Goal: Task Accomplishment & Management: Manage account settings

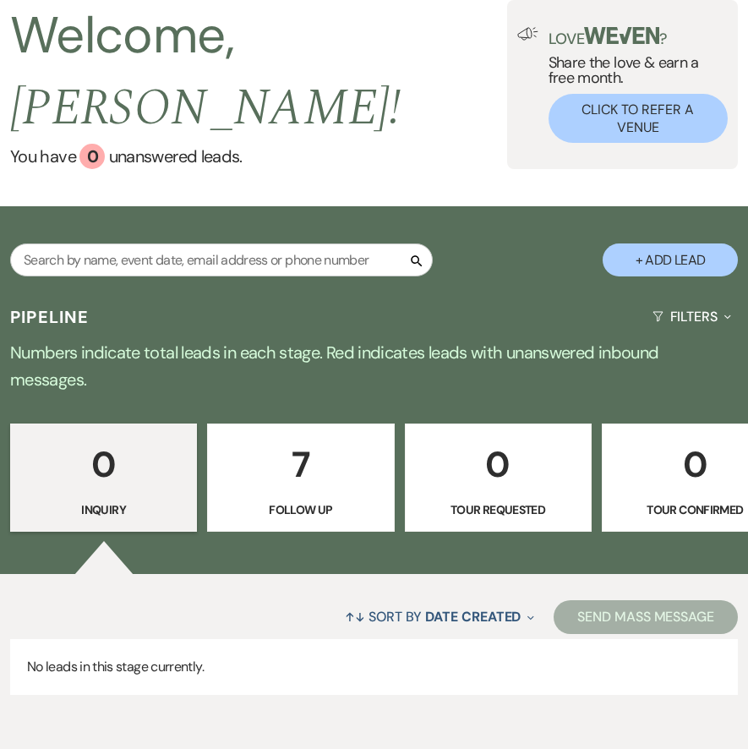
scroll to position [167, 0]
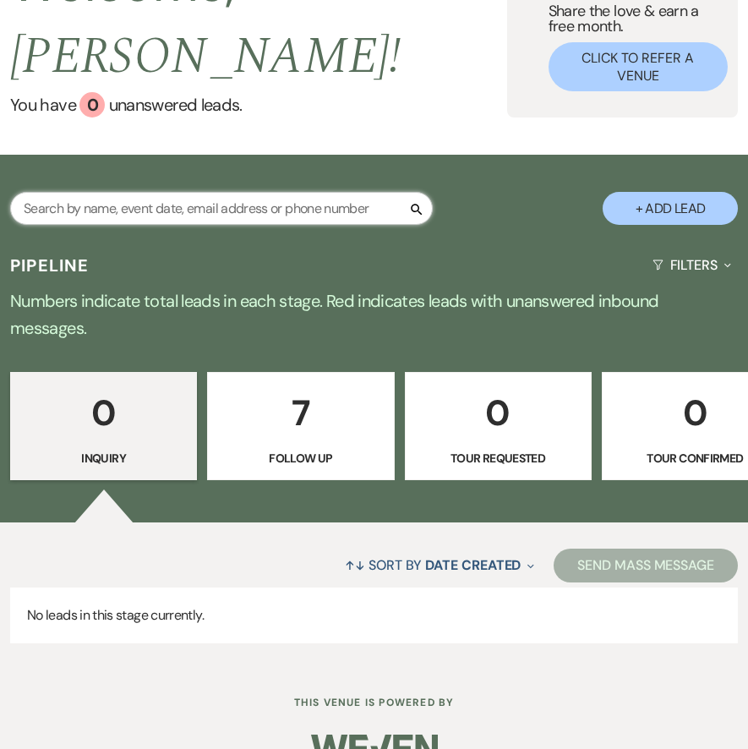
click at [209, 192] on input "text" at bounding box center [221, 208] width 423 height 33
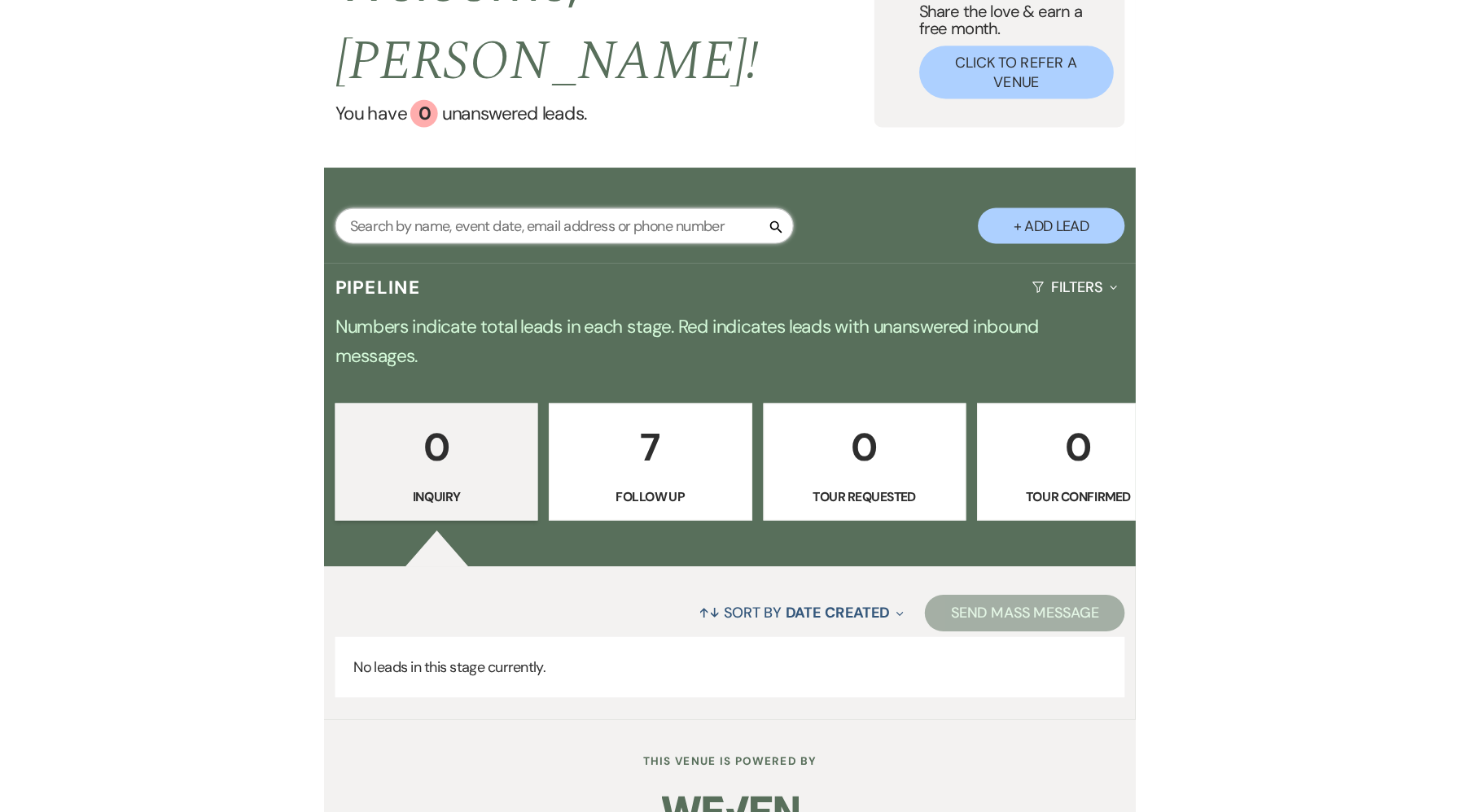
scroll to position [0, 0]
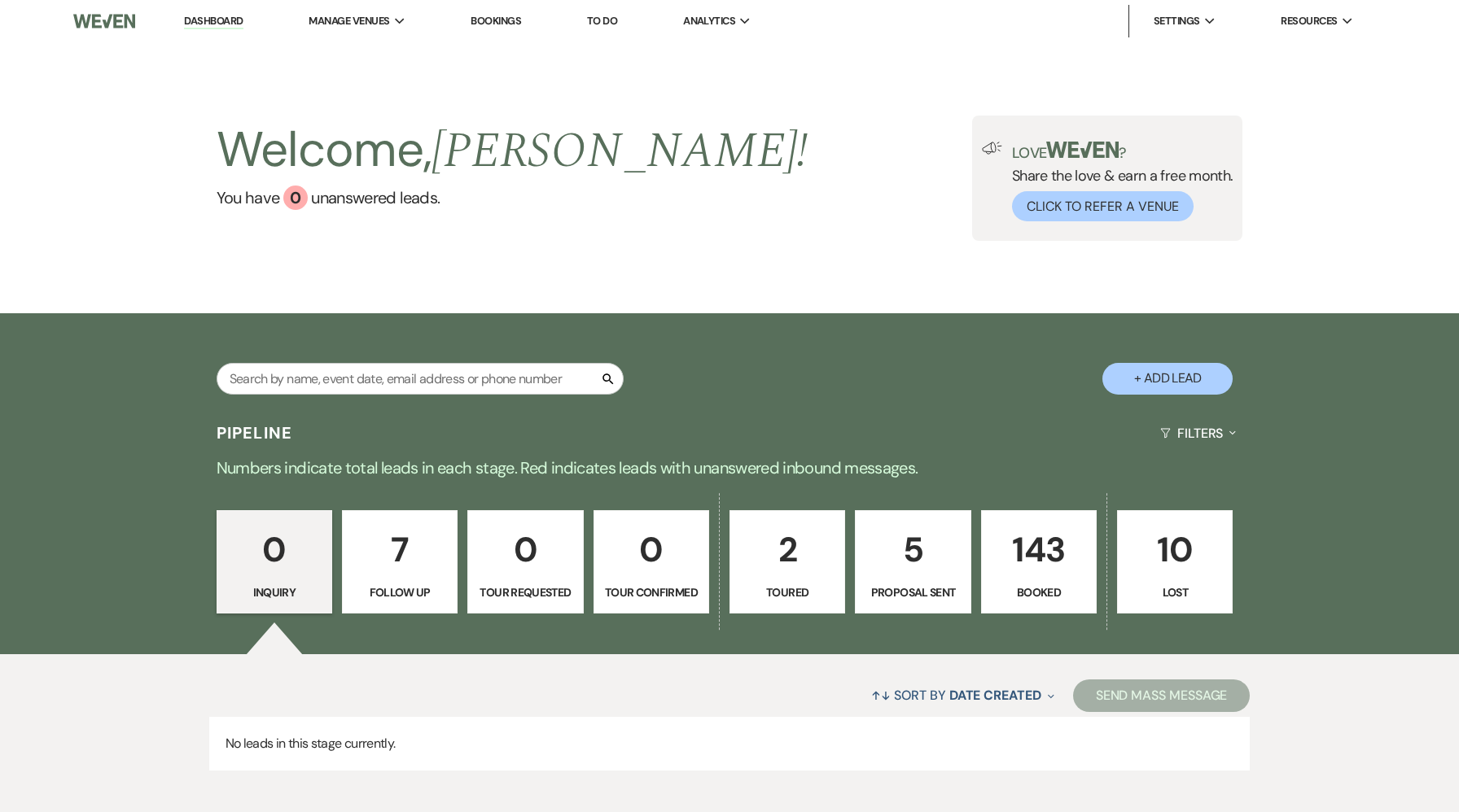
click at [720, 209] on div "Welcome, [PERSON_NAME] ! You have 0 unanswered lead s . Love ? Share the love &…" at bounding box center [730, 178] width 1172 height 125
click at [720, 425] on button "Filters Expand" at bounding box center [1197, 433] width 89 height 43
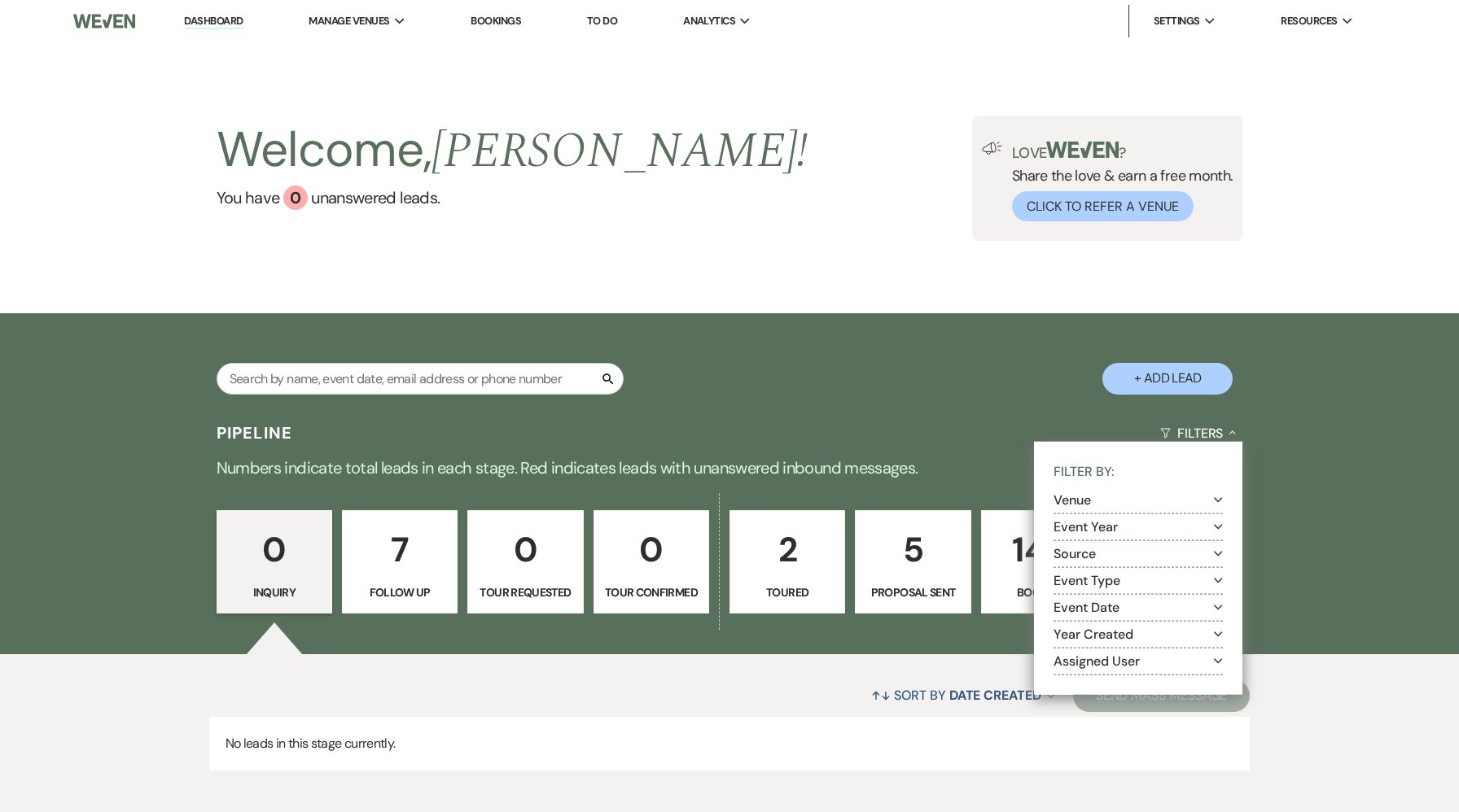
click at [720, 500] on button "Venue Expand" at bounding box center [1138, 500] width 169 height 13
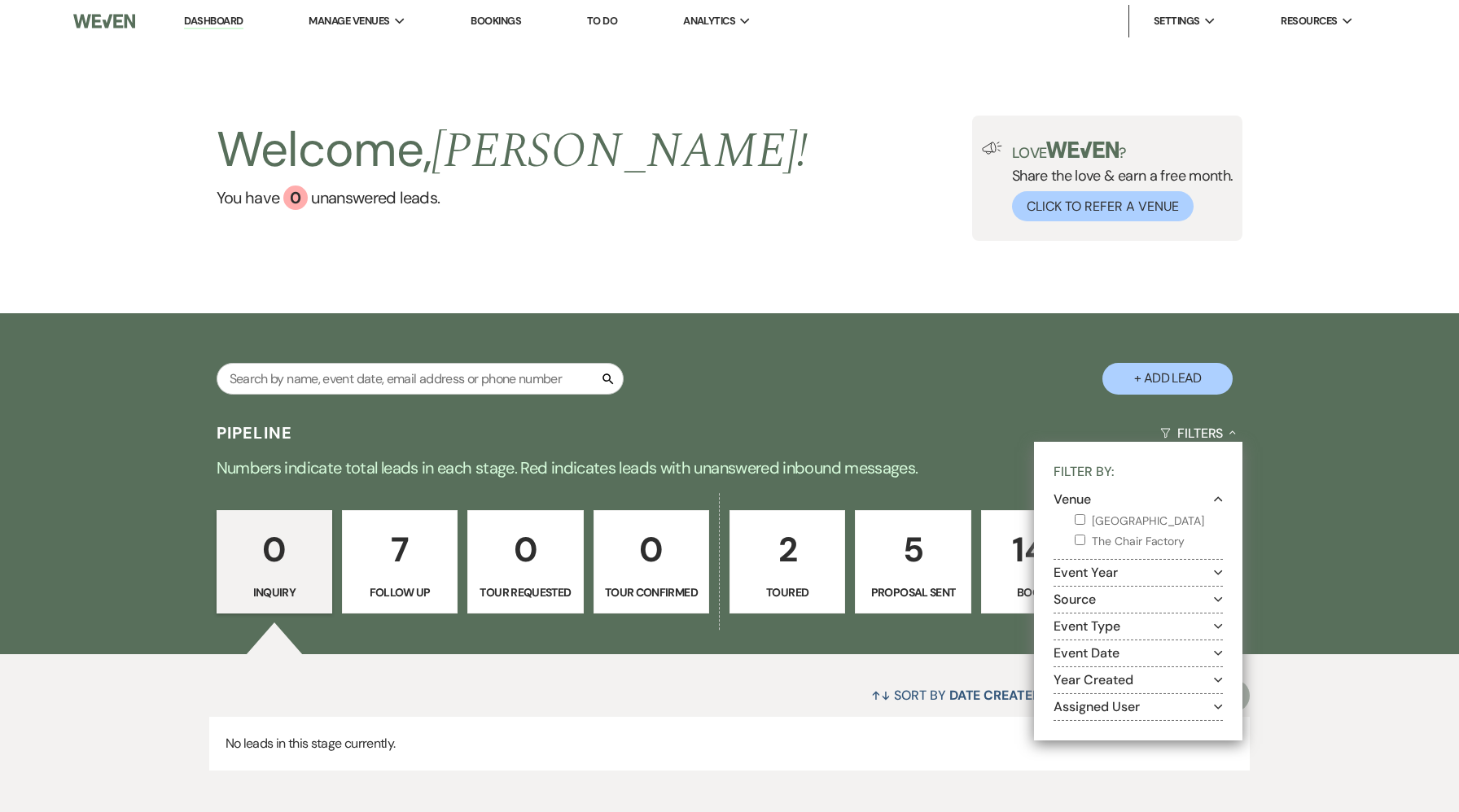
click at [720, 544] on input "The Chair Factory" at bounding box center [1079, 540] width 11 height 11
checkbox input "true"
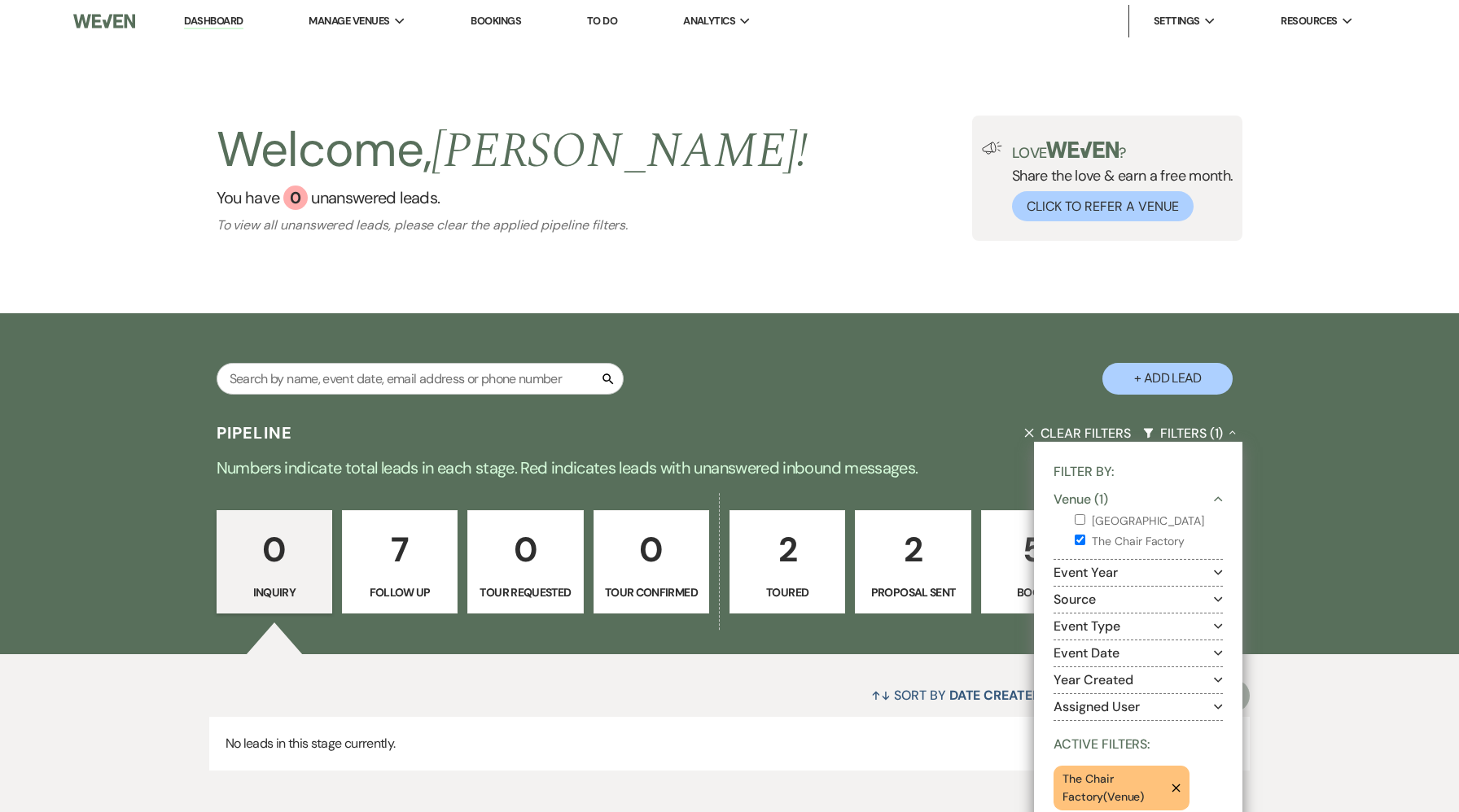
click at [720, 630] on div "Pipeline Clear Filters Filters (1) Collapse Filter By: Venue (1) Collapse [GEOG…" at bounding box center [730, 600] width 1459 height 378
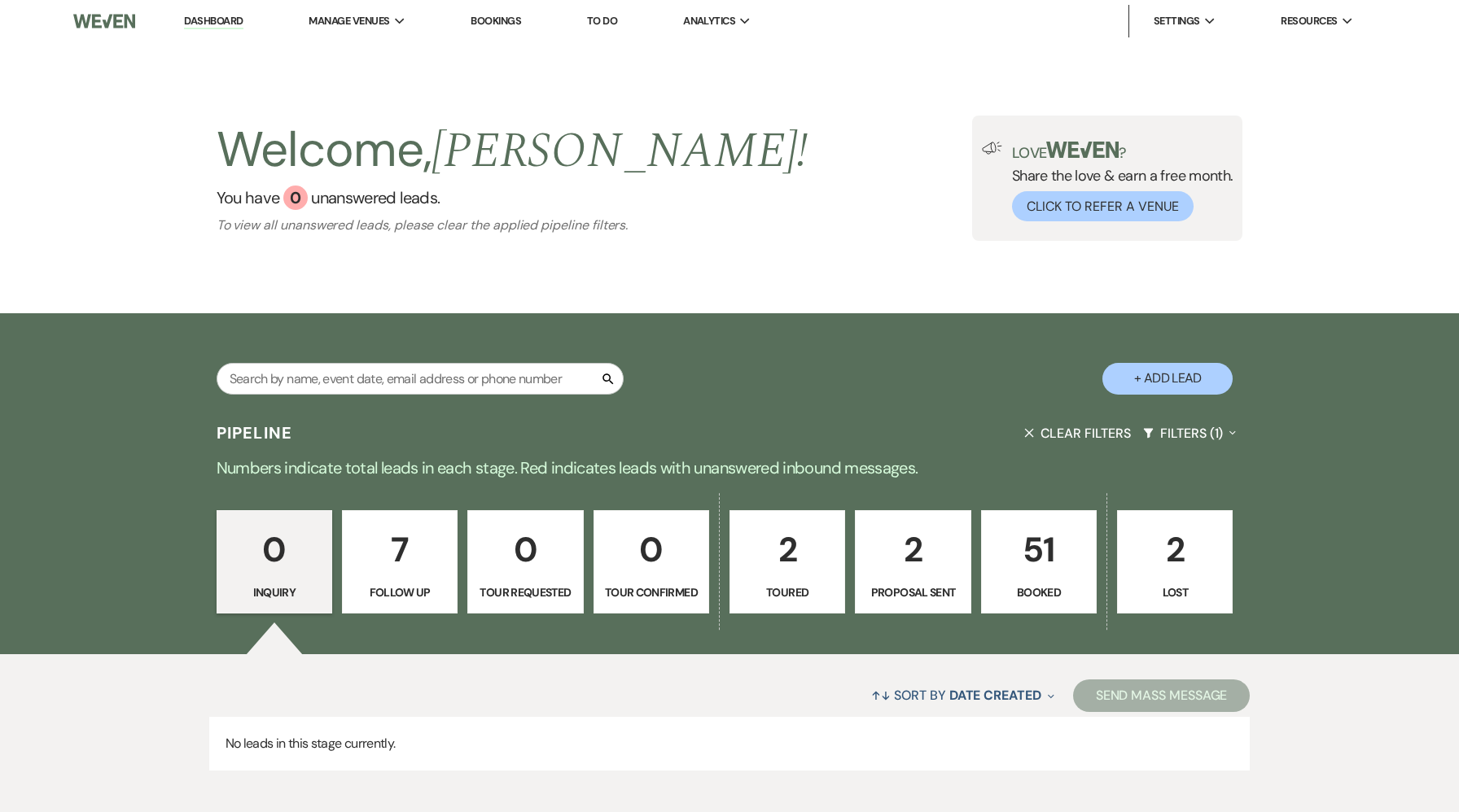
click at [720, 579] on link "51 Booked" at bounding box center [1038, 562] width 115 height 104
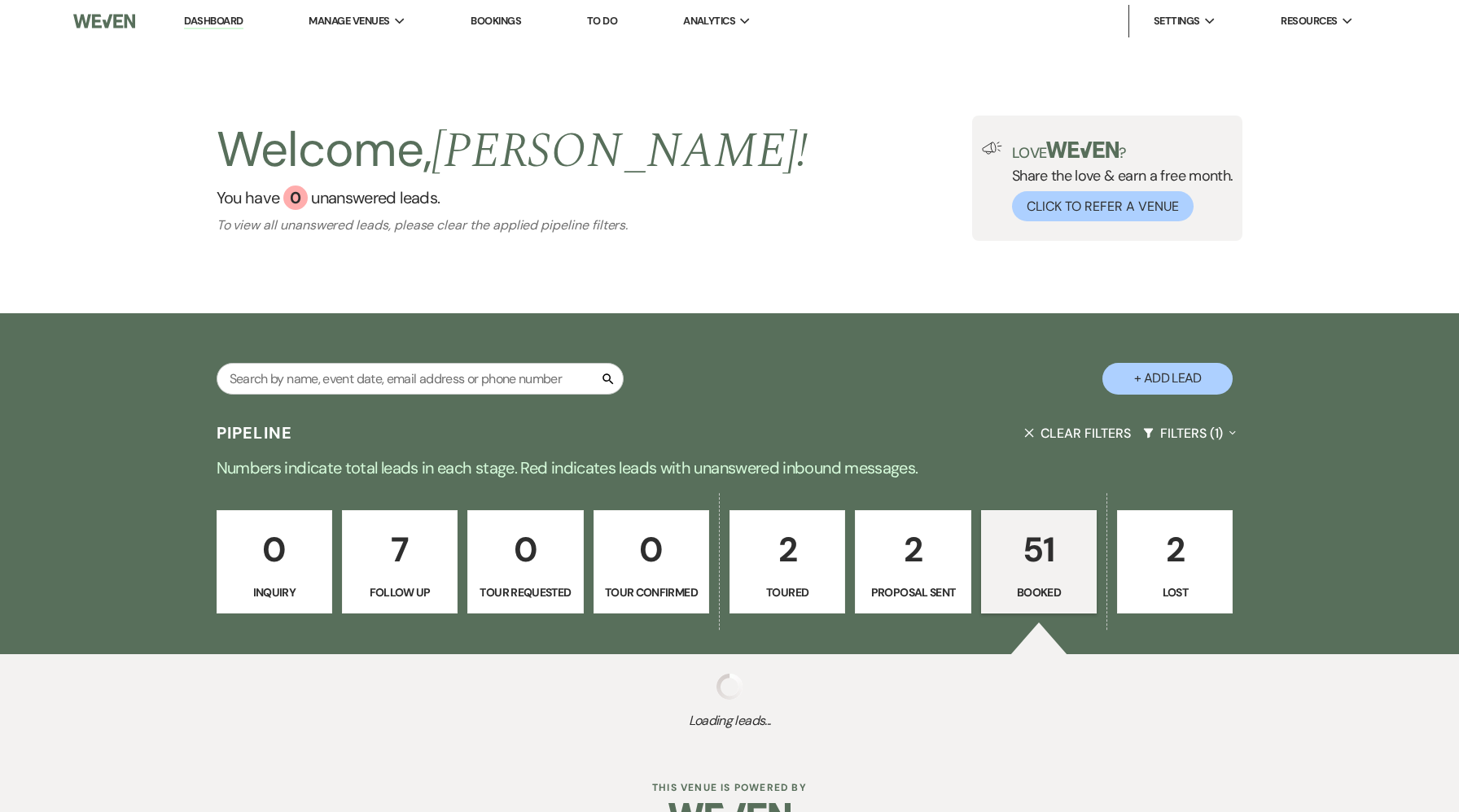
scroll to position [43, 0]
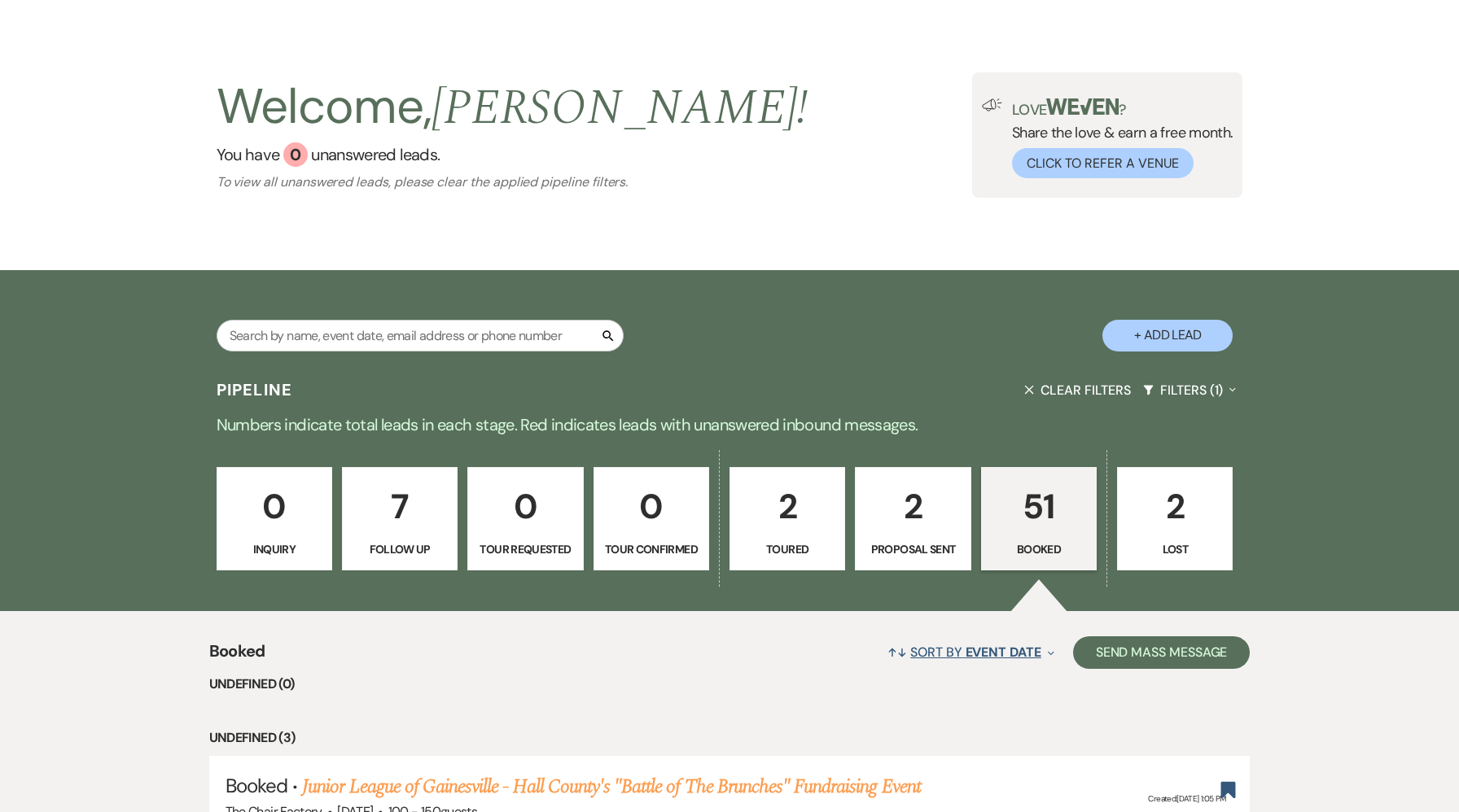
click at [720, 630] on button "↑↓ Sort By Event Date Expand" at bounding box center [970, 651] width 179 height 43
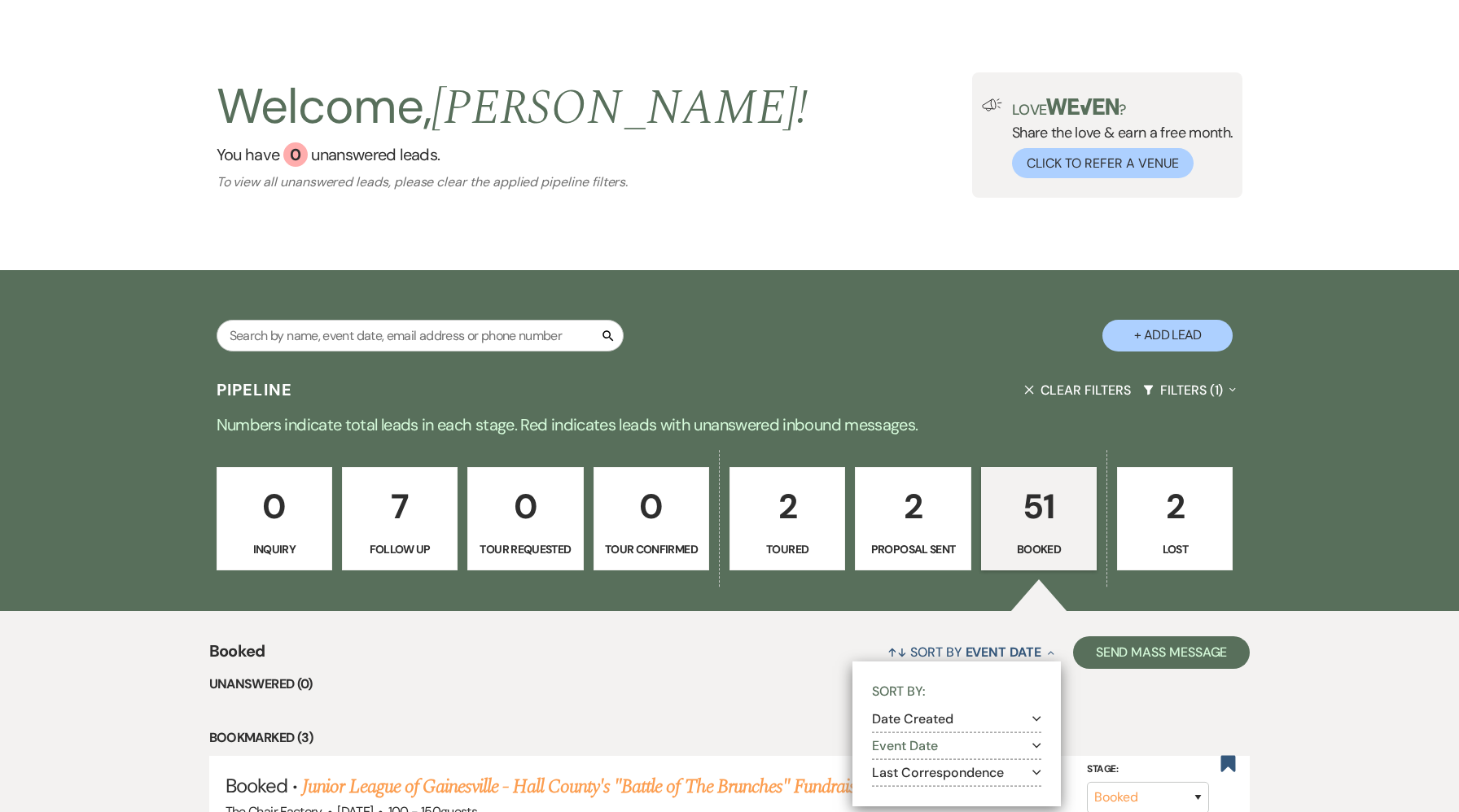
scroll to position [63, 0]
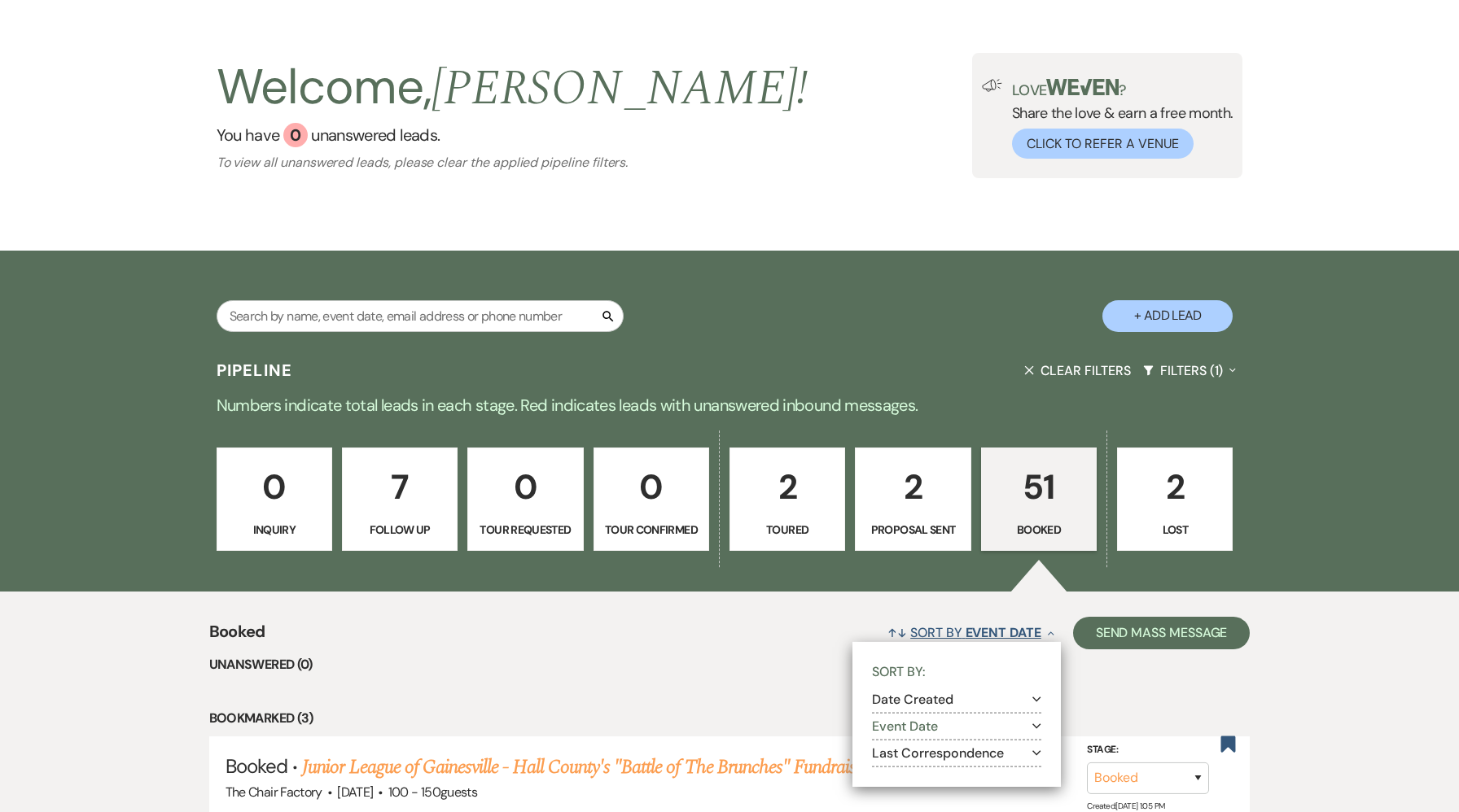
click at [720, 632] on span "Event Date" at bounding box center [1003, 633] width 76 height 17
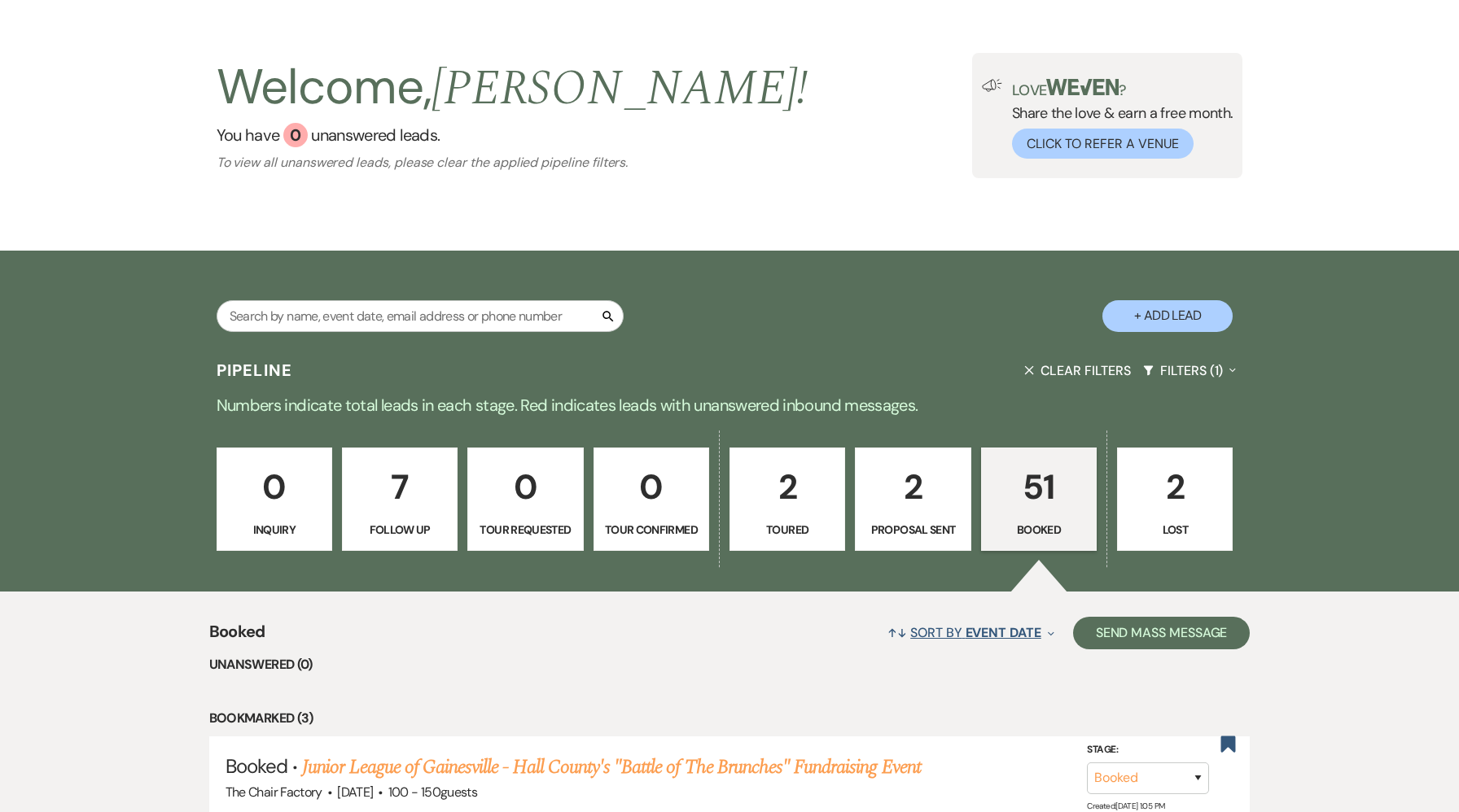
click at [720, 632] on span "Event Date" at bounding box center [1003, 633] width 76 height 17
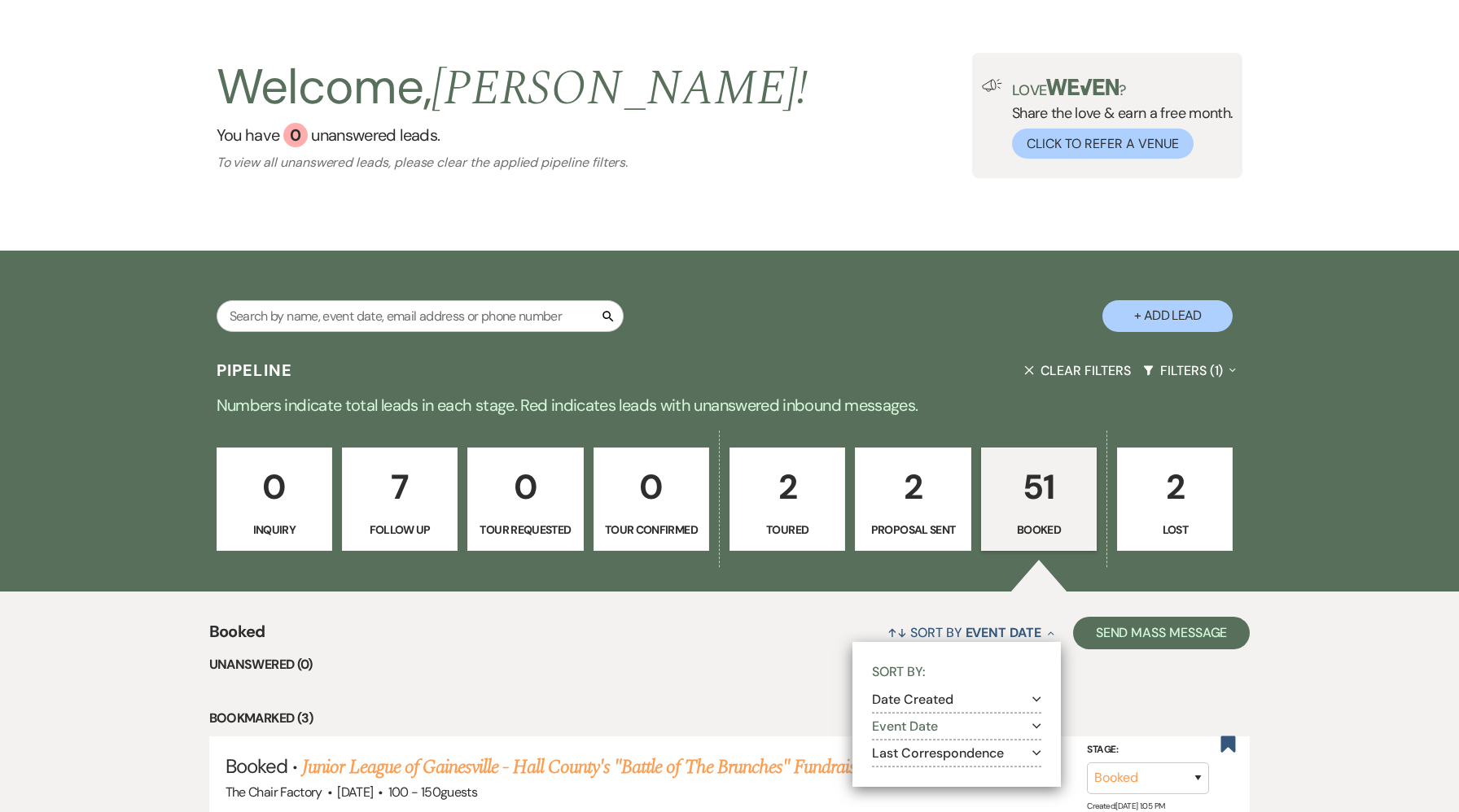
click at [720, 699] on button "Date Created Expand" at bounding box center [957, 700] width 169 height 13
click at [720, 720] on label "Most recent to oldest" at bounding box center [967, 721] width 148 height 20
click at [720, 720] on input "Most recent to oldest" at bounding box center [898, 720] width 11 height 11
radio input "true"
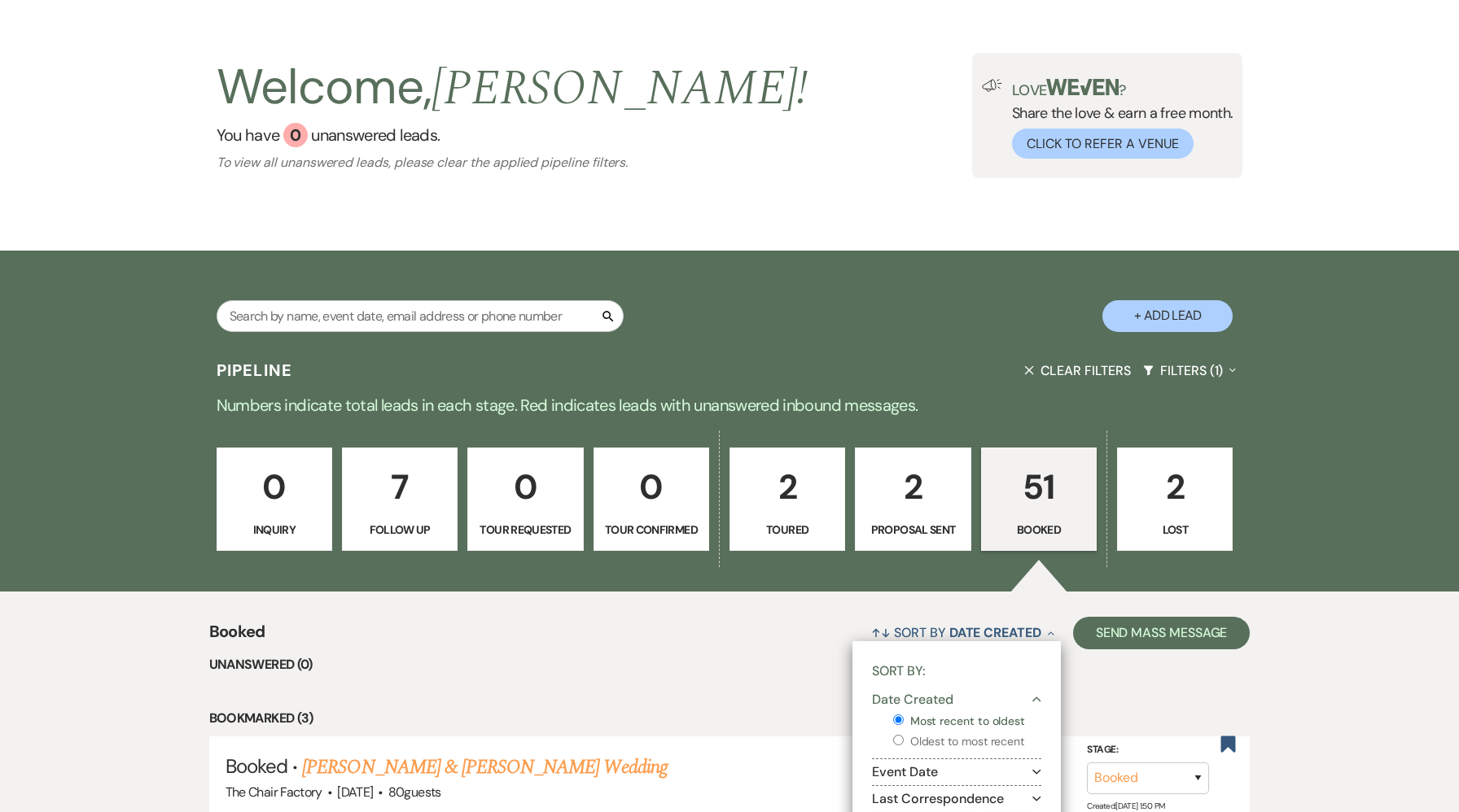
click at [720, 668] on li "Unanswered (0)" at bounding box center [730, 665] width 1041 height 21
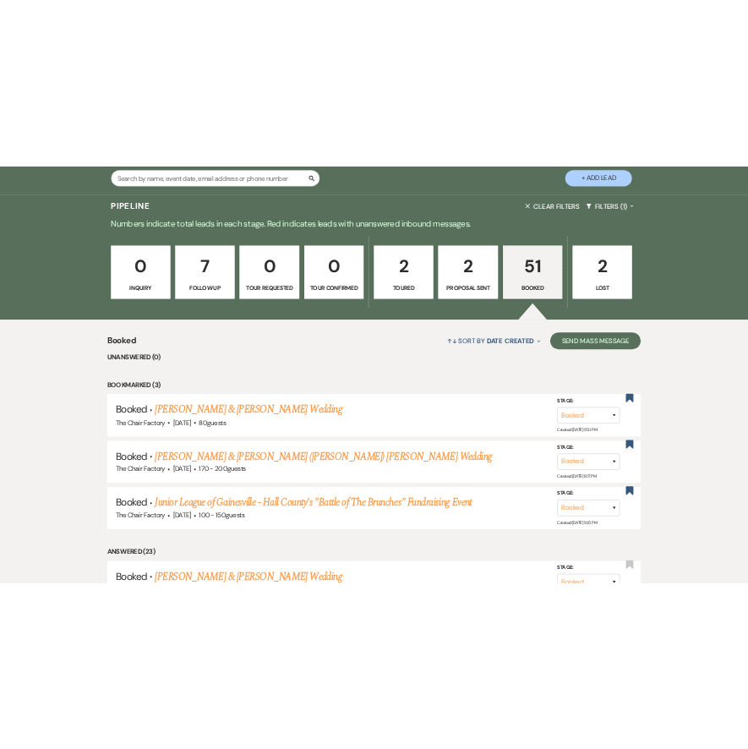
scroll to position [370, 0]
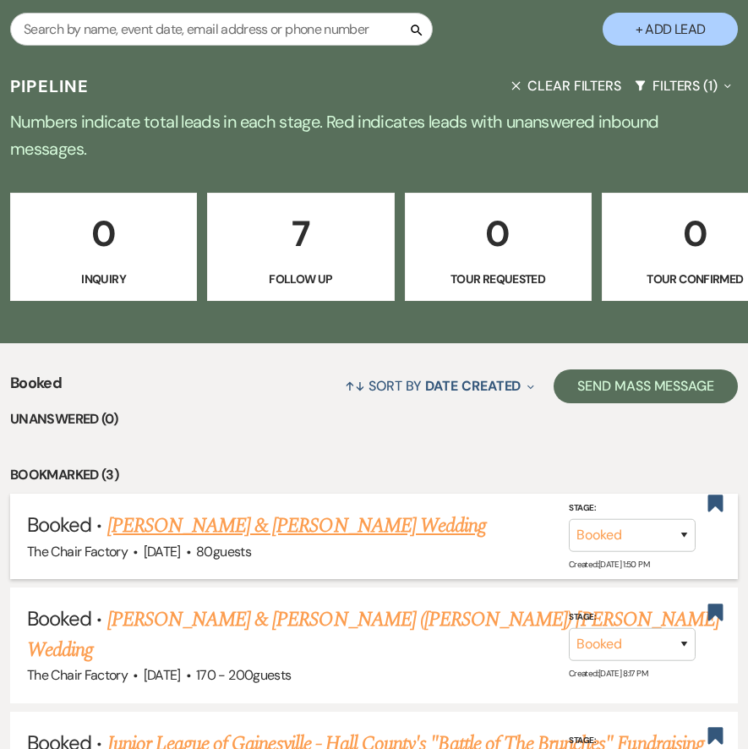
click at [200, 511] on link "[PERSON_NAME] & [PERSON_NAME] Wedding" at bounding box center [296, 526] width 379 height 30
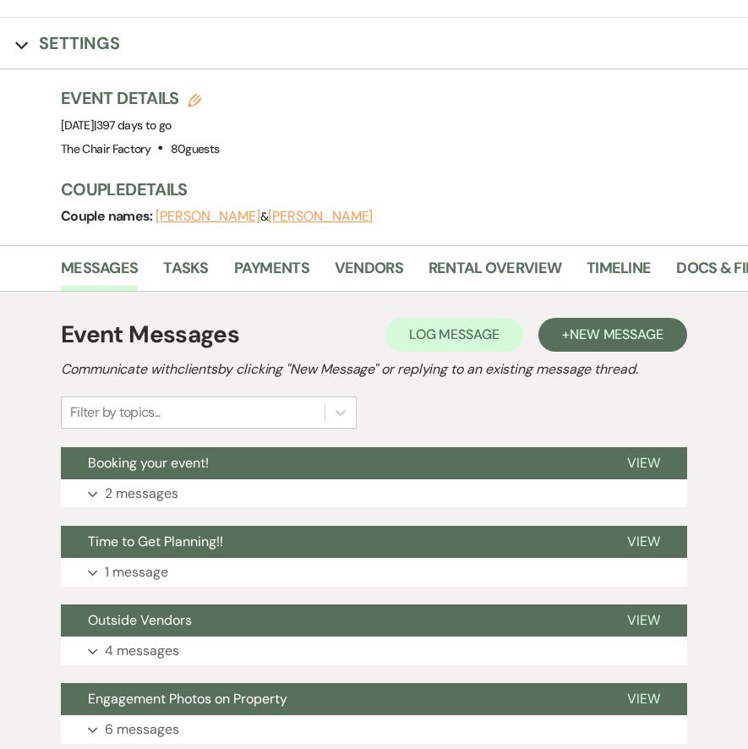
scroll to position [115, 0]
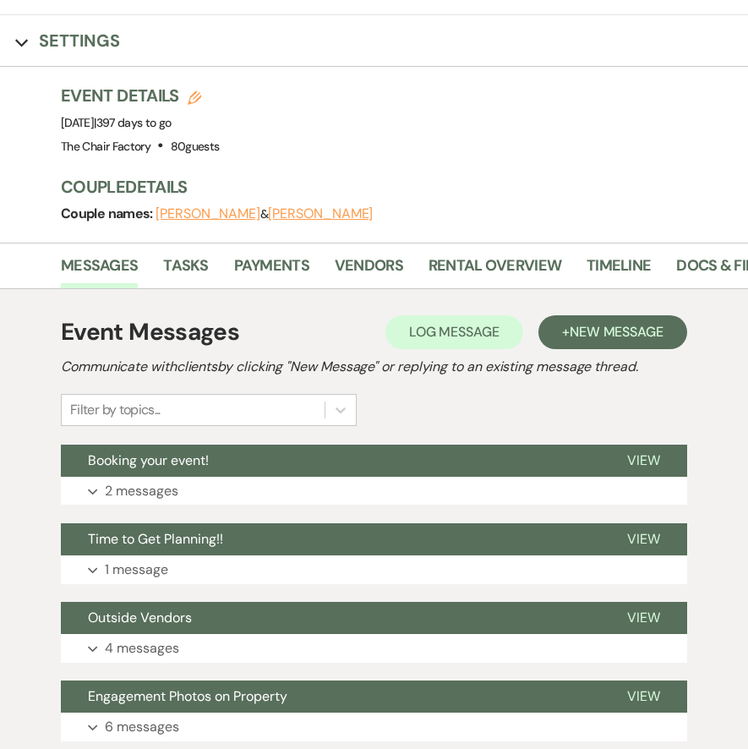
click at [287, 213] on button "[PERSON_NAME]" at bounding box center [320, 214] width 105 height 14
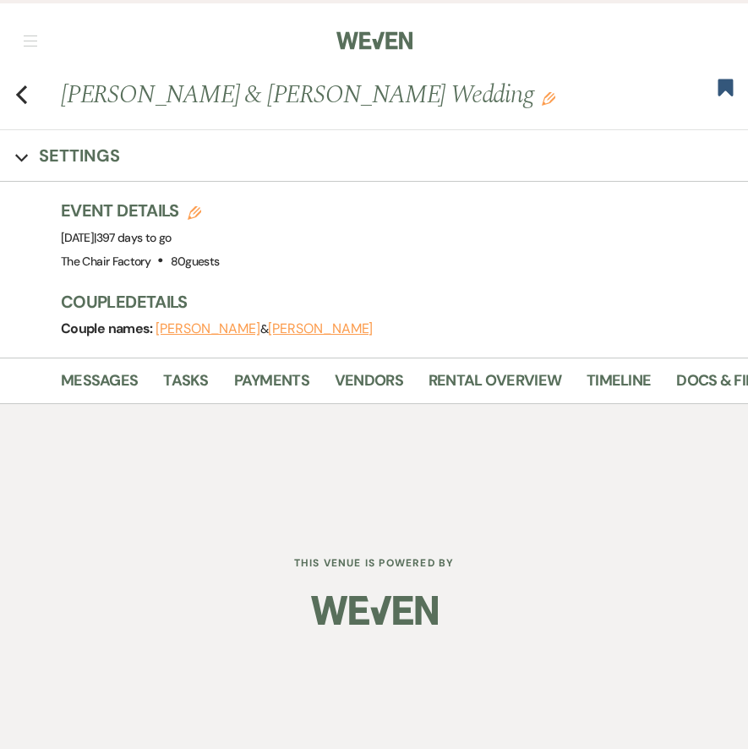
select select "1"
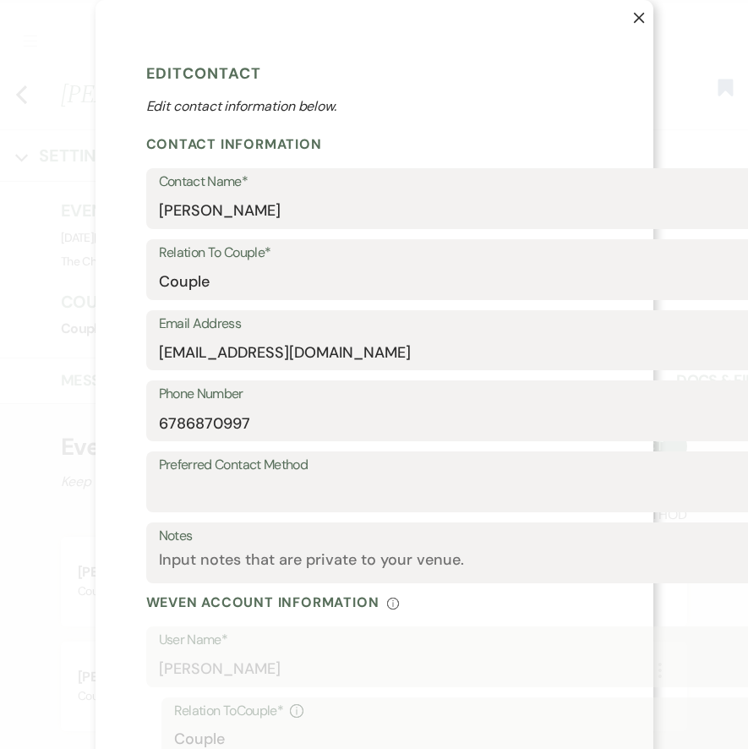
click at [568, 103] on p "Edit contact information below." at bounding box center [471, 106] width 650 height 20
click at [640, 19] on use "button" at bounding box center [638, 18] width 11 height 11
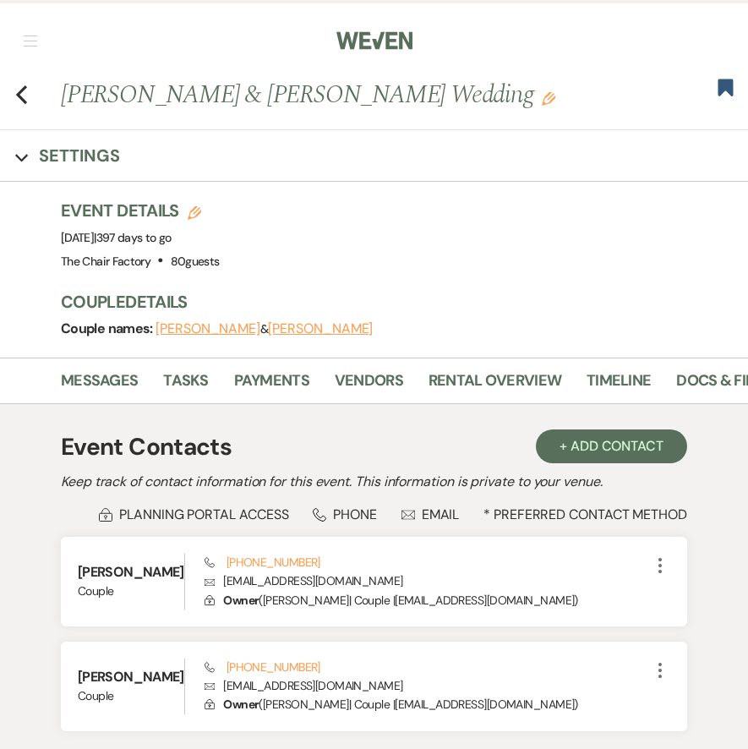
click at [280, 326] on button "[PERSON_NAME]" at bounding box center [320, 329] width 105 height 14
select select "1"
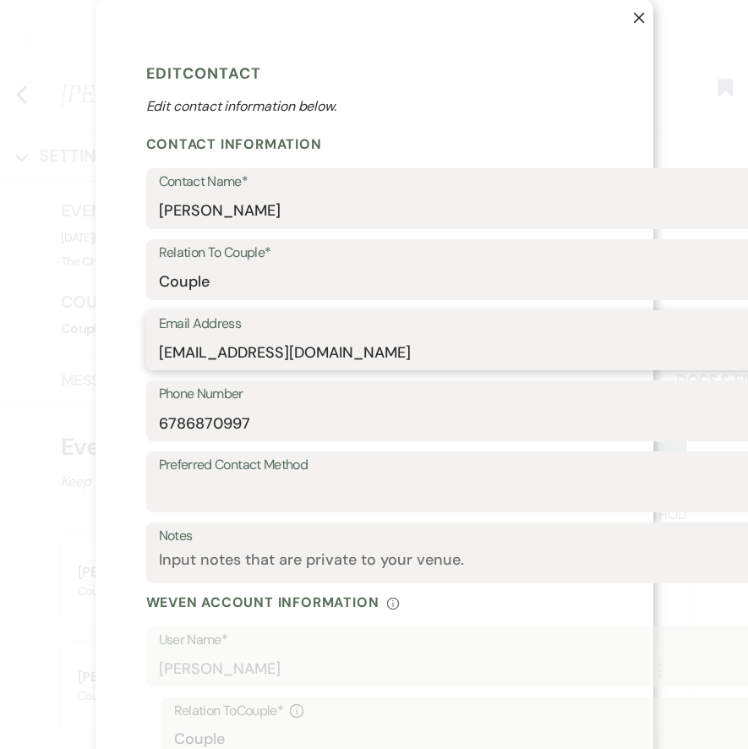
click at [167, 356] on input "[EMAIL_ADDRESS][DOMAIN_NAME]" at bounding box center [471, 352] width 624 height 33
click at [157, 354] on div "Email Address [EMAIL_ADDRESS][DOMAIN_NAME]" at bounding box center [471, 340] width 650 height 61
drag, startPoint x: 161, startPoint y: 351, endPoint x: 326, endPoint y: 350, distance: 165.8
click at [326, 350] on input "[EMAIL_ADDRESS][DOMAIN_NAME]" at bounding box center [471, 352] width 624 height 33
click at [639, 13] on icon "X" at bounding box center [639, 18] width 12 height 12
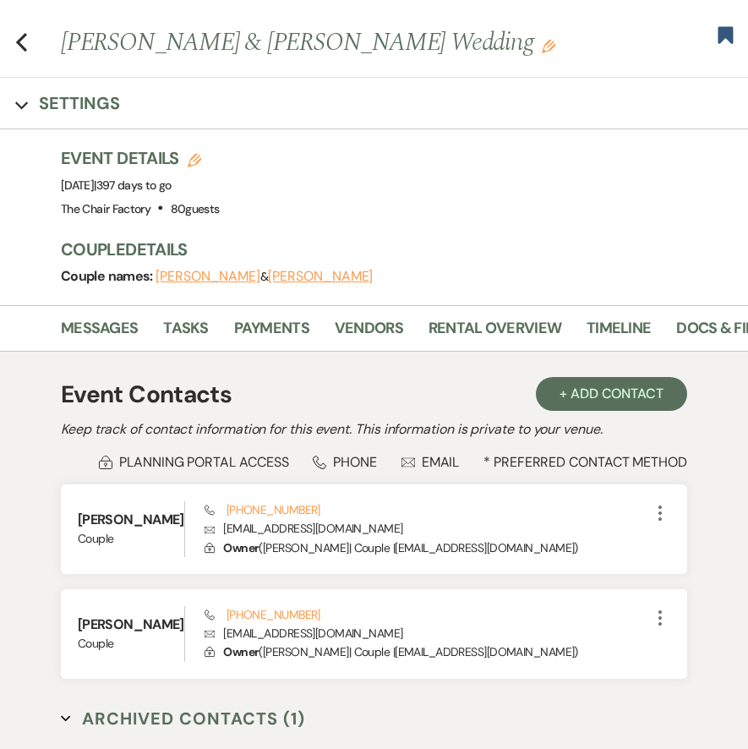
scroll to position [50, 0]
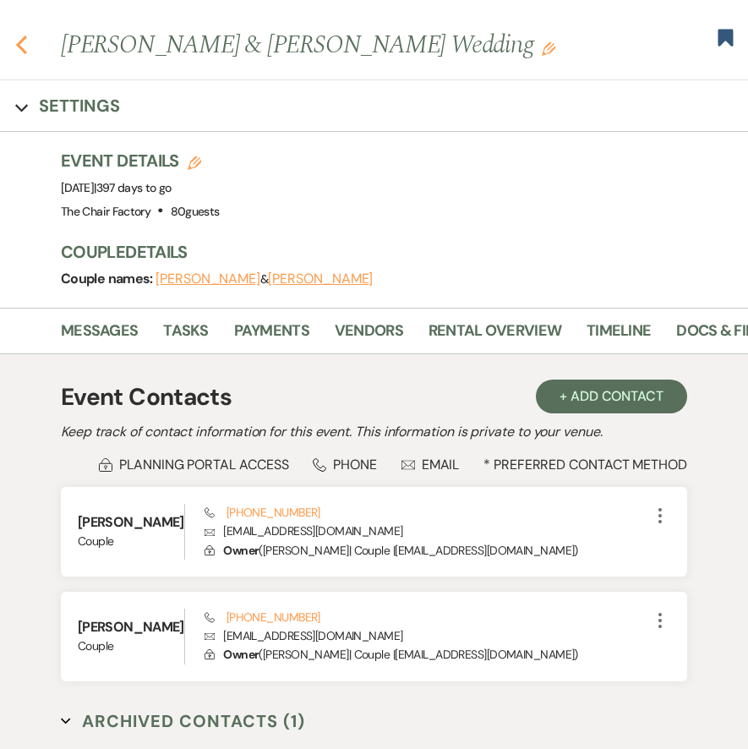
click at [23, 43] on icon "Previous" at bounding box center [21, 45] width 13 height 20
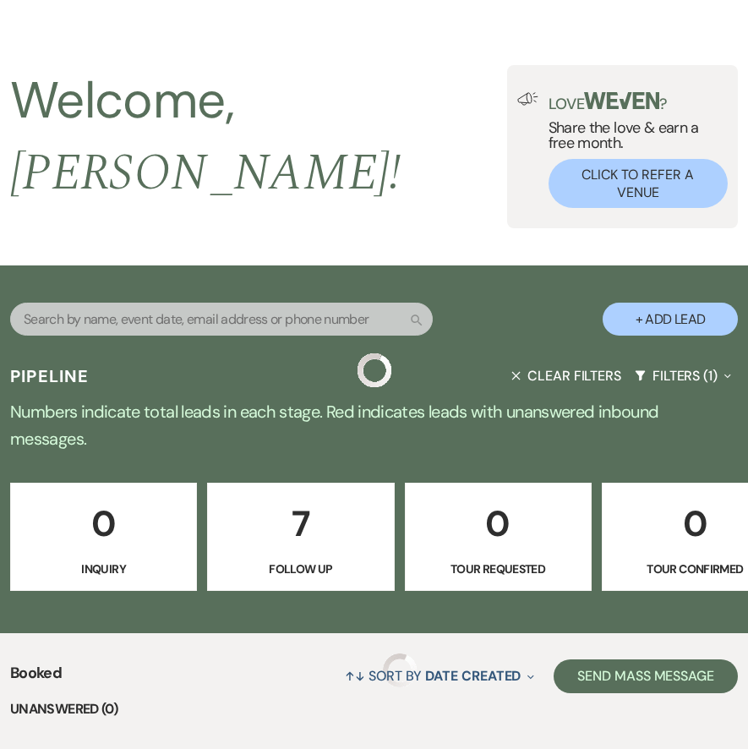
scroll to position [370, 0]
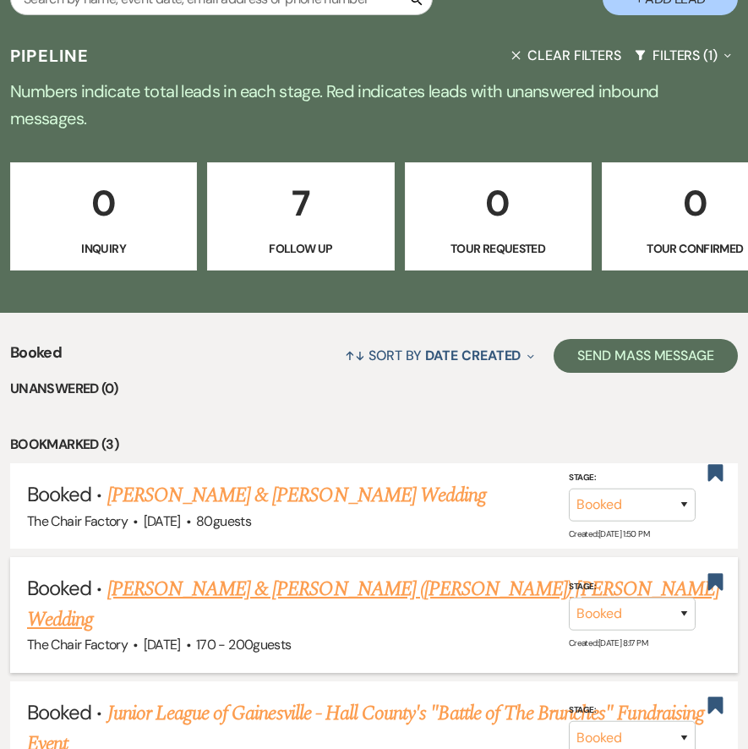
click at [193, 574] on link "[PERSON_NAME] & [PERSON_NAME] ([PERSON_NAME]) [PERSON_NAME] Wedding" at bounding box center [373, 604] width 693 height 61
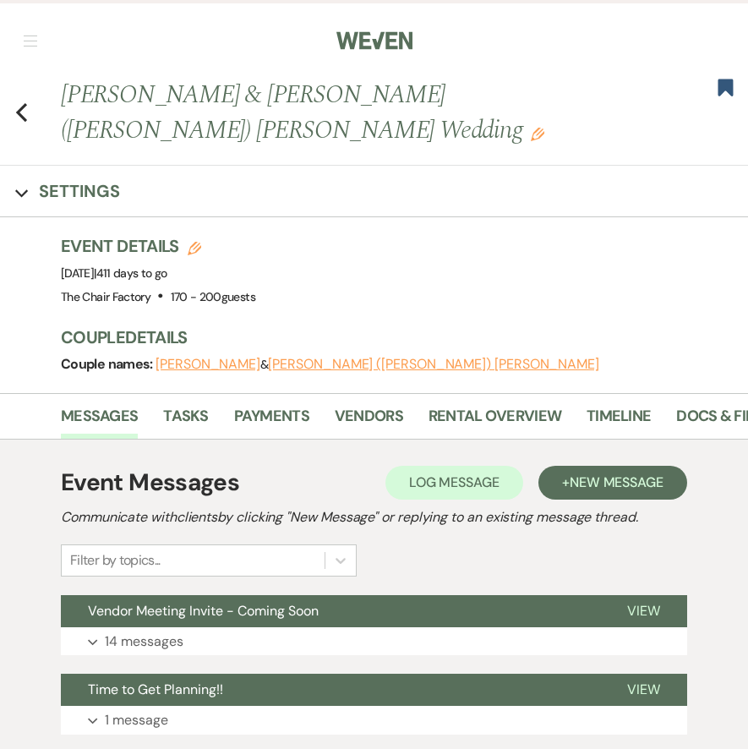
click at [304, 358] on button "[PERSON_NAME] ([PERSON_NAME]) [PERSON_NAME]" at bounding box center [434, 365] width 332 height 14
select select "1"
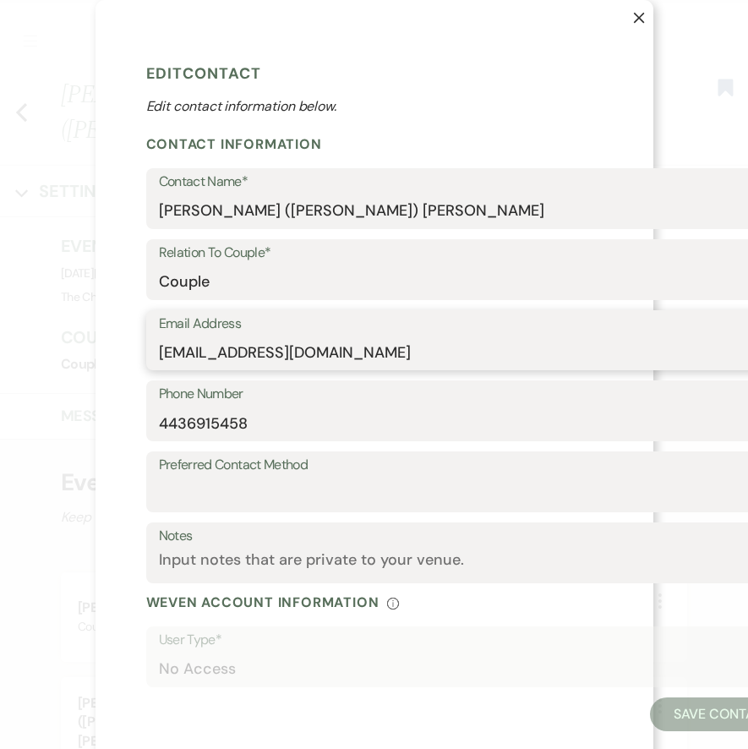
drag, startPoint x: 158, startPoint y: 356, endPoint x: 352, endPoint y: 344, distance: 194.0
click at [352, 344] on input "[EMAIL_ADDRESS][DOMAIN_NAME]" at bounding box center [471, 352] width 624 height 33
click at [637, 17] on icon "X" at bounding box center [639, 18] width 12 height 12
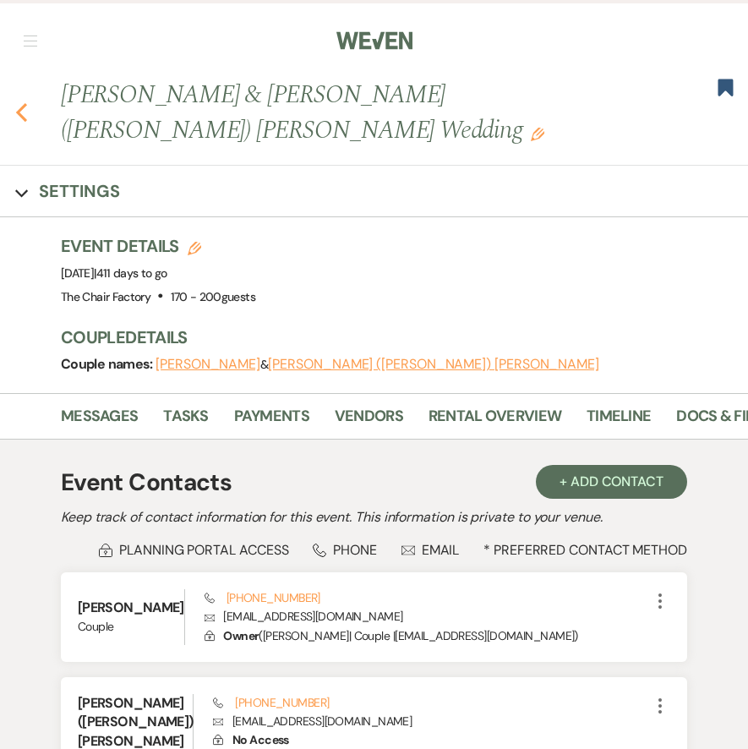
click at [19, 103] on use "button" at bounding box center [21, 112] width 11 height 19
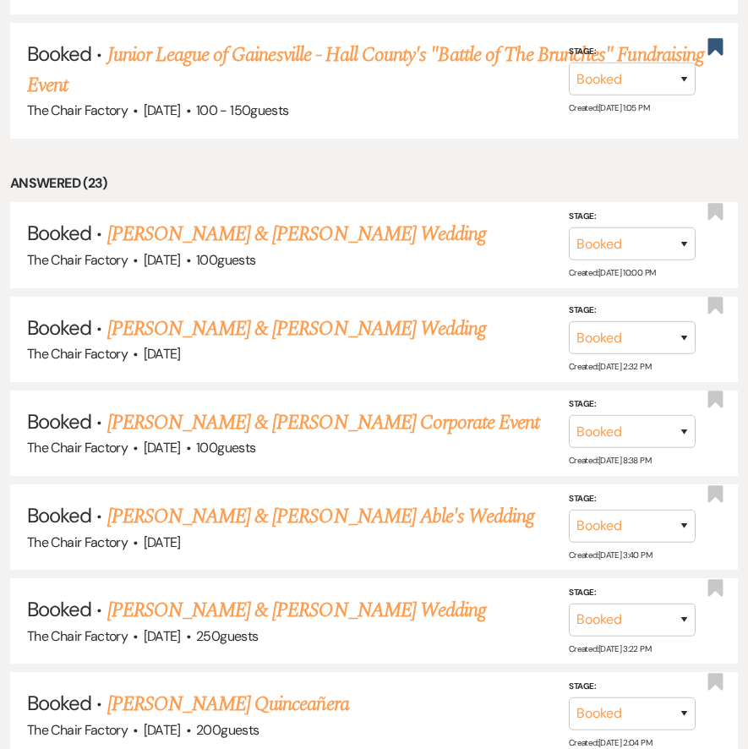
scroll to position [1044, 0]
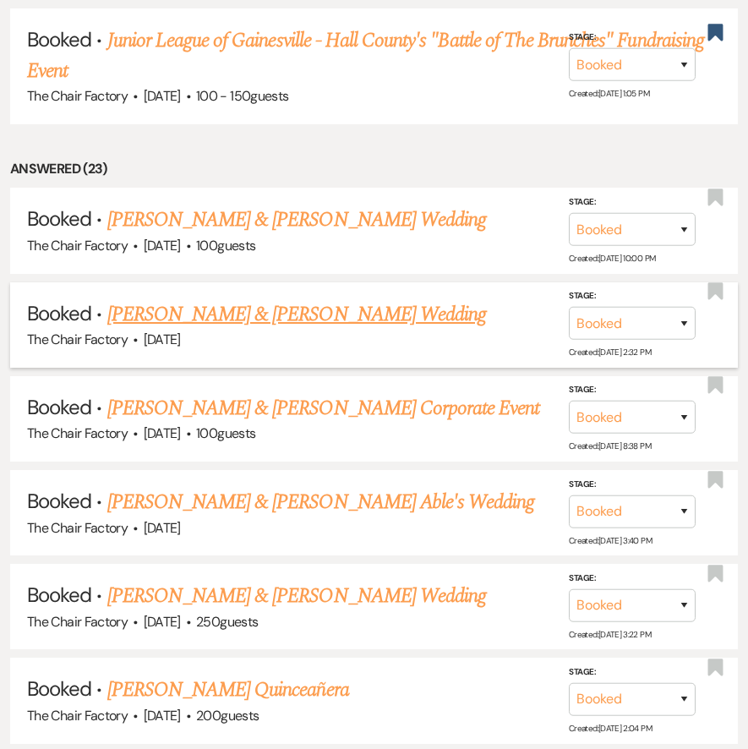
click at [239, 299] on link "[PERSON_NAME] & [PERSON_NAME] Wedding" at bounding box center [296, 314] width 379 height 30
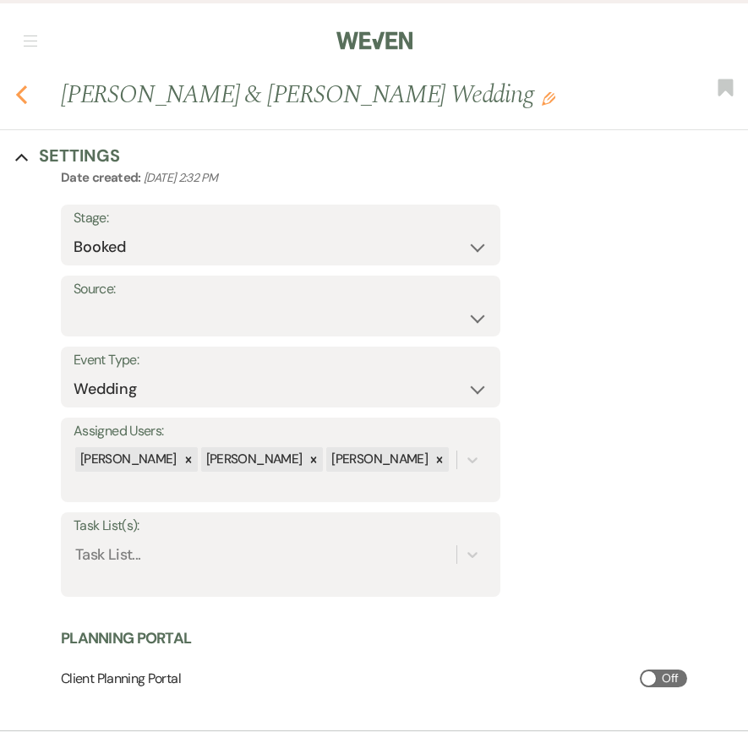
click at [18, 96] on use "button" at bounding box center [21, 94] width 11 height 19
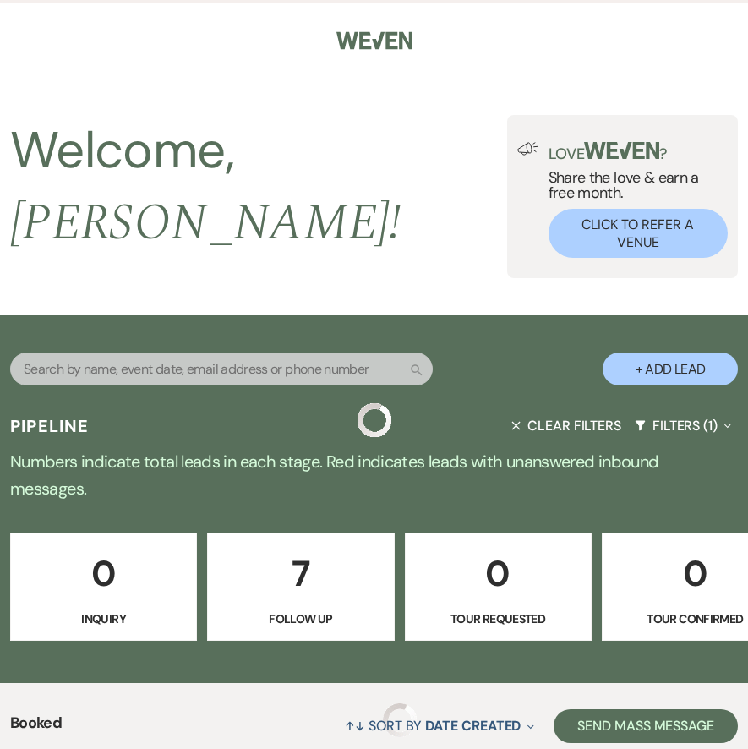
scroll to position [1044, 0]
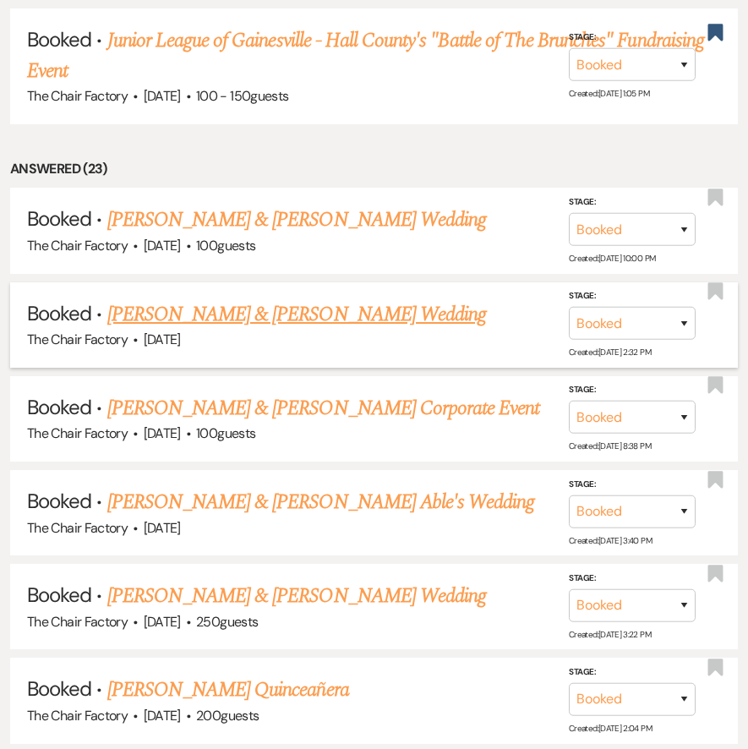
click at [192, 299] on link "[PERSON_NAME] & [PERSON_NAME] Wedding" at bounding box center [296, 314] width 379 height 30
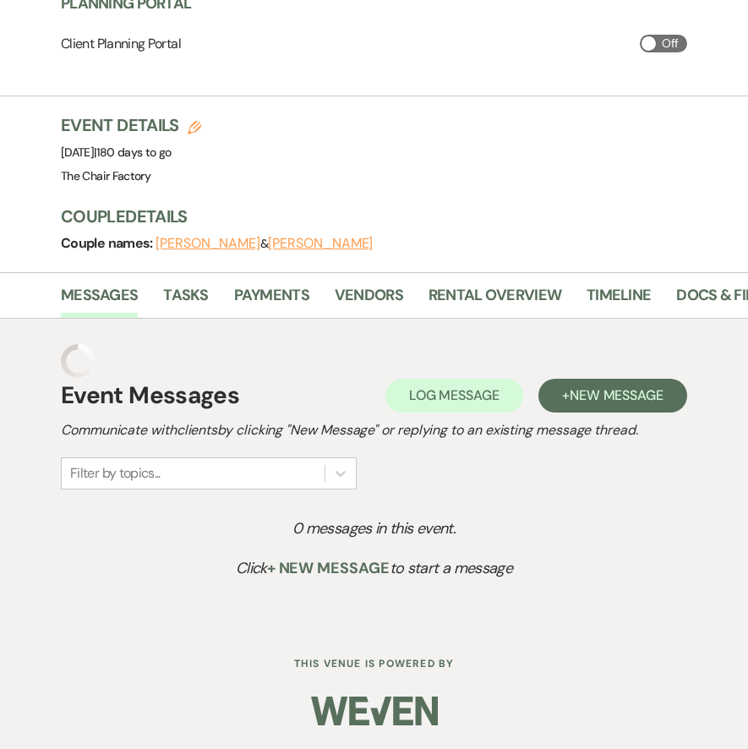
scroll to position [601, 0]
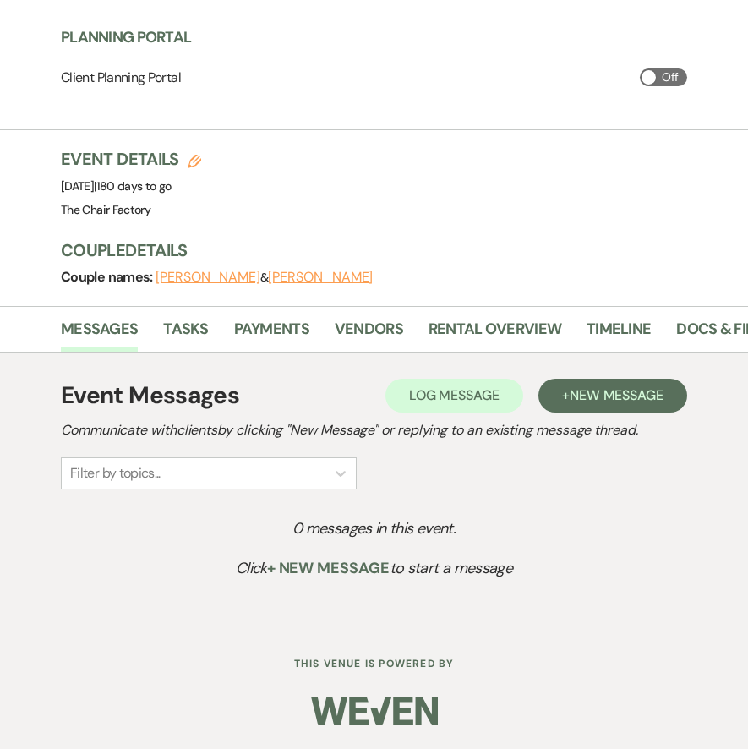
click at [189, 274] on button "[PERSON_NAME]" at bounding box center [208, 278] width 105 height 14
select select "1"
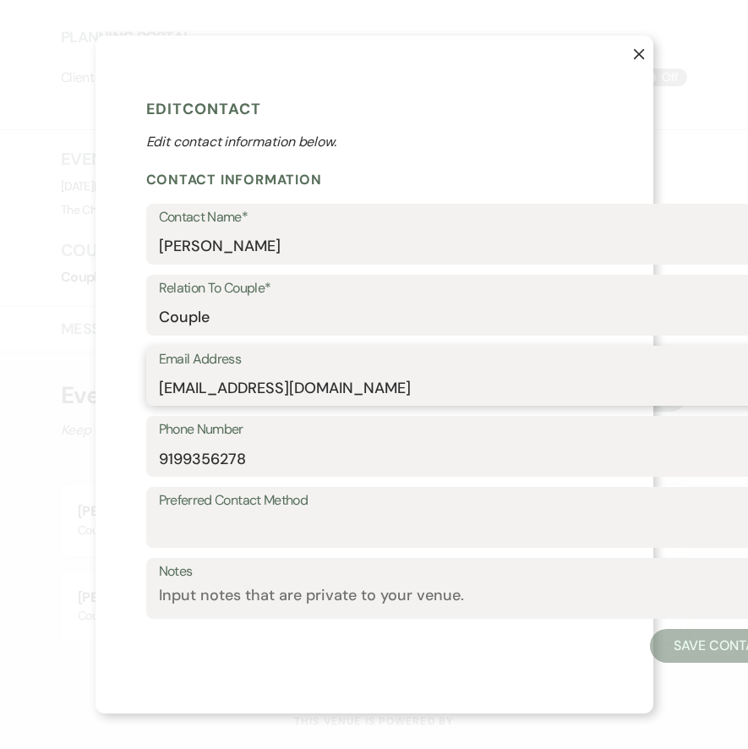
drag, startPoint x: 159, startPoint y: 386, endPoint x: 388, endPoint y: 393, distance: 229.3
click at [388, 393] on input "[EMAIL_ADDRESS][DOMAIN_NAME]" at bounding box center [471, 387] width 624 height 33
click at [638, 51] on icon "X" at bounding box center [639, 54] width 12 height 12
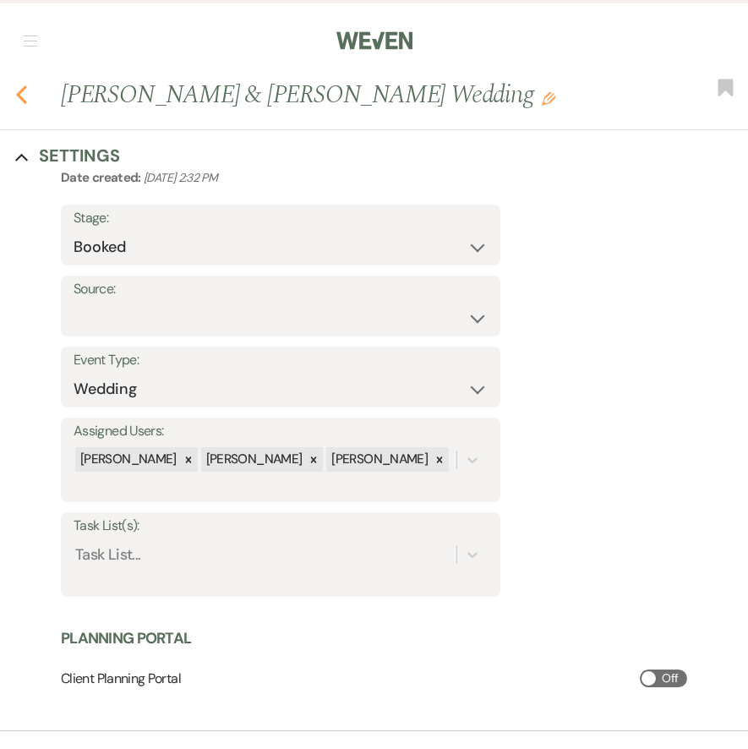
click at [19, 93] on use "button" at bounding box center [21, 94] width 11 height 19
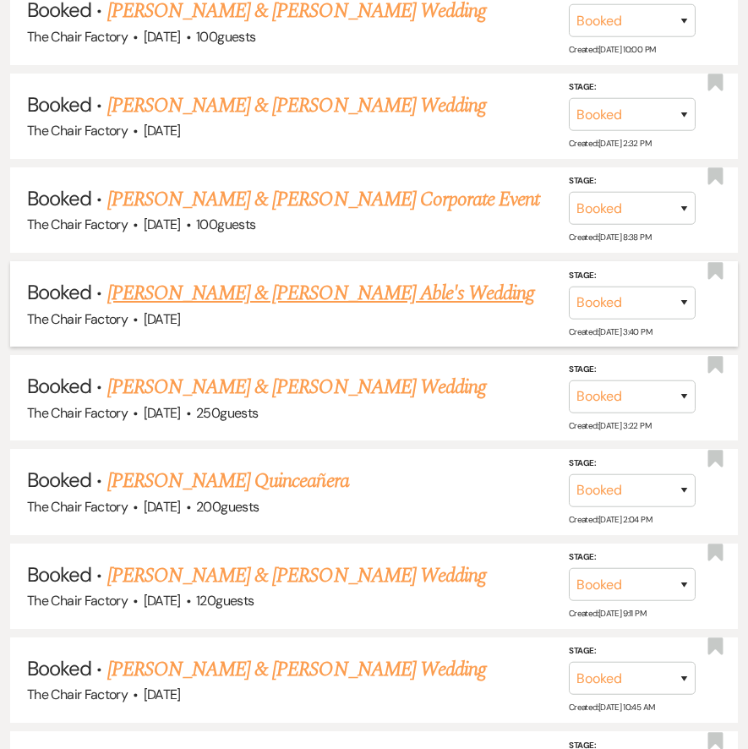
scroll to position [1276, 0]
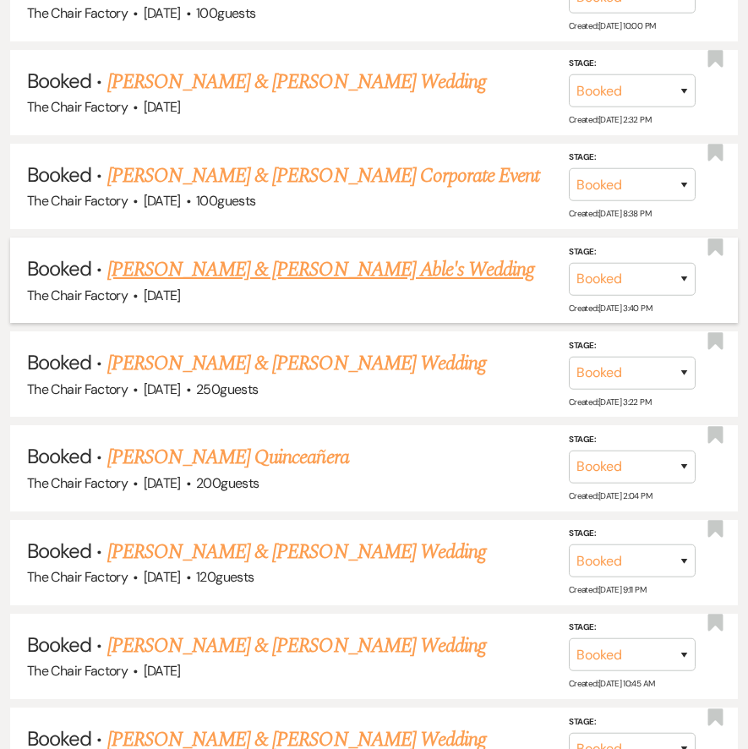
click at [206, 255] on link "[PERSON_NAME] & [PERSON_NAME] Able's Wedding" at bounding box center [321, 270] width 428 height 30
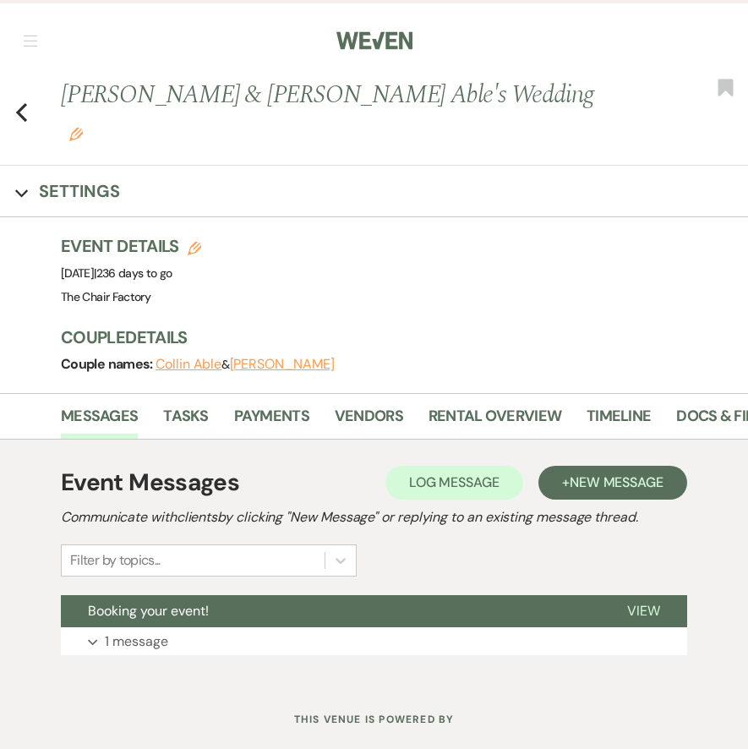
click at [279, 358] on button "[PERSON_NAME]" at bounding box center [282, 365] width 105 height 14
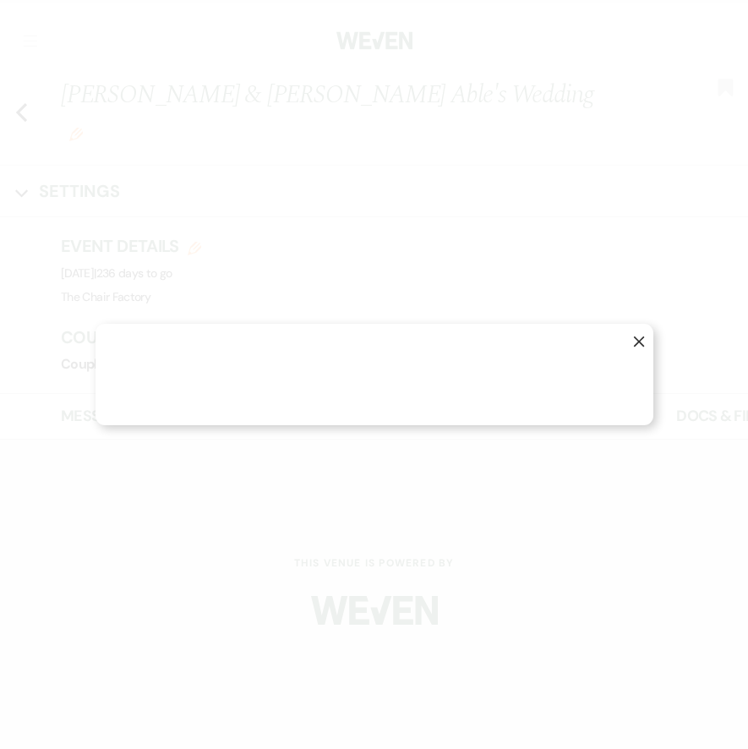
select select "1"
select select "email"
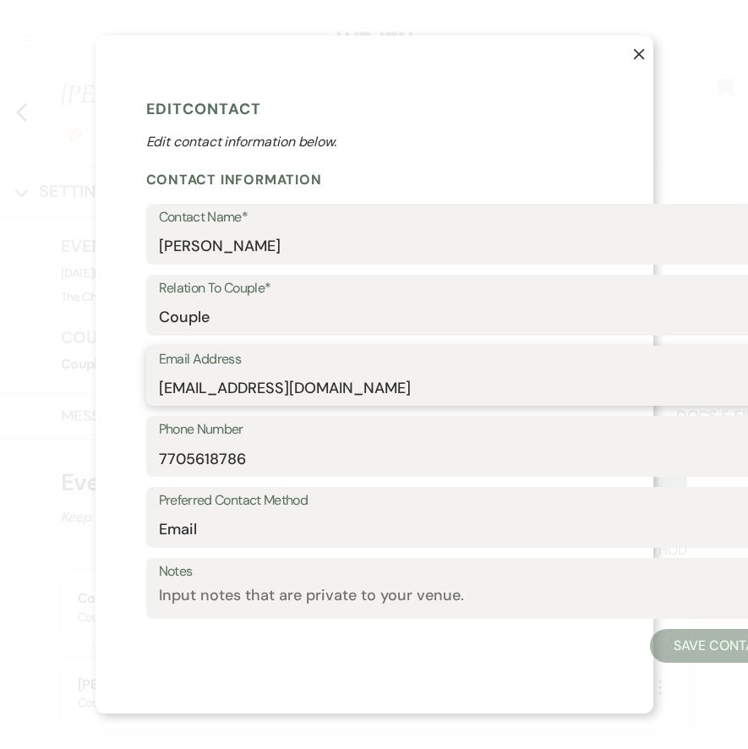
drag, startPoint x: 416, startPoint y: 387, endPoint x: 138, endPoint y: 383, distance: 278.3
click at [138, 383] on div "X Edit Contact Edit contact information below. Contact Information Contact Name…" at bounding box center [375, 375] width 558 height 678
click at [635, 52] on icon "X" at bounding box center [639, 54] width 12 height 12
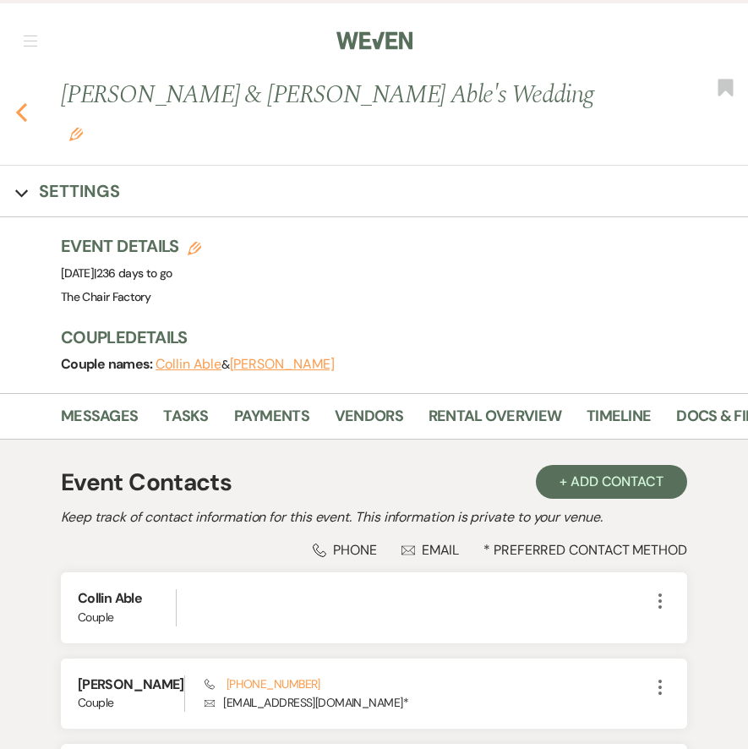
click at [19, 102] on icon "Previous" at bounding box center [21, 112] width 13 height 20
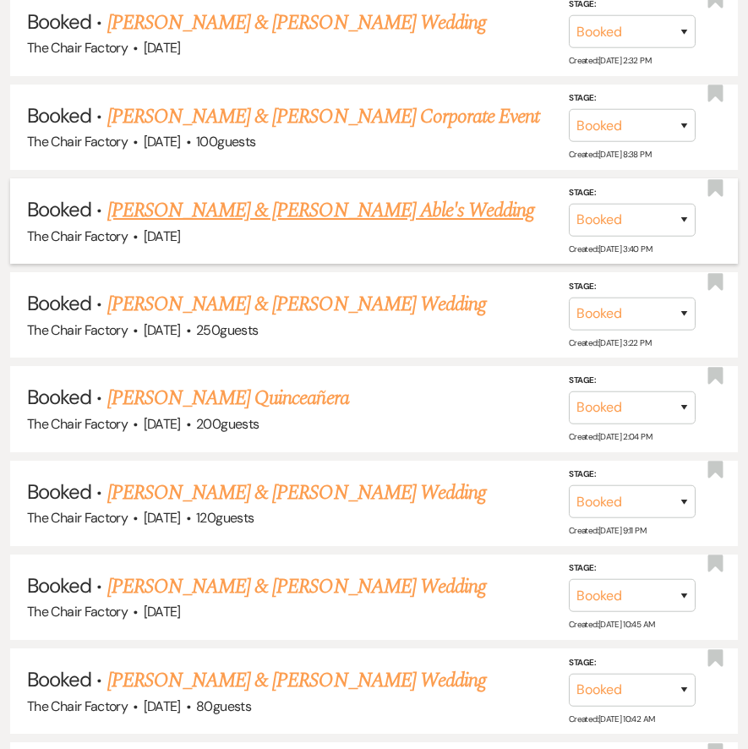
scroll to position [1338, 0]
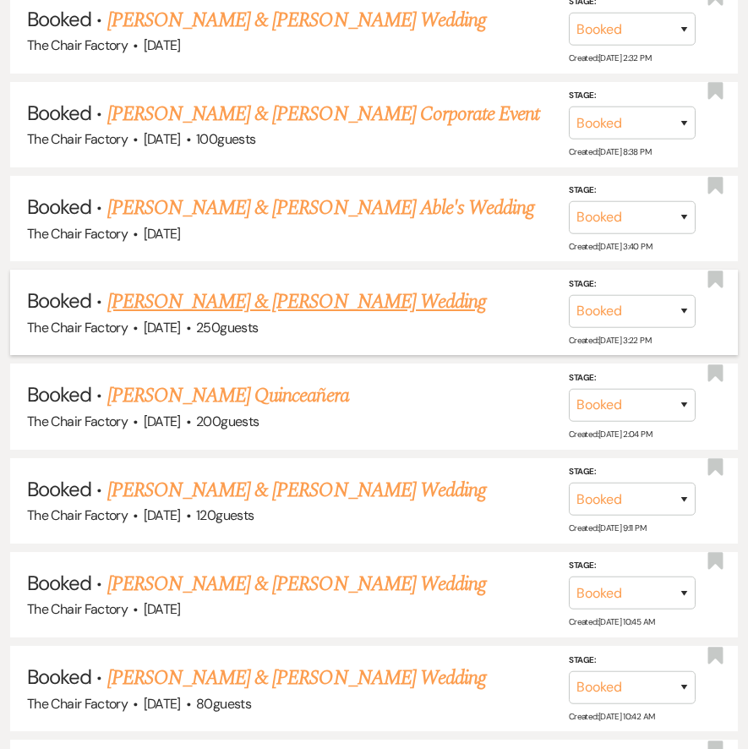
click at [182, 287] on link "[PERSON_NAME] & [PERSON_NAME] Wedding" at bounding box center [296, 302] width 379 height 30
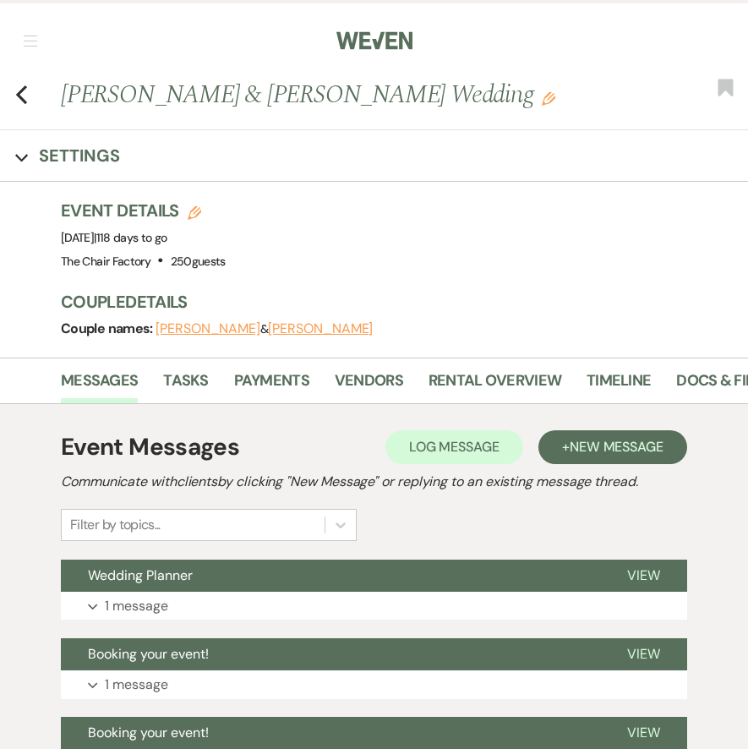
click at [193, 329] on button "[PERSON_NAME]" at bounding box center [208, 329] width 105 height 14
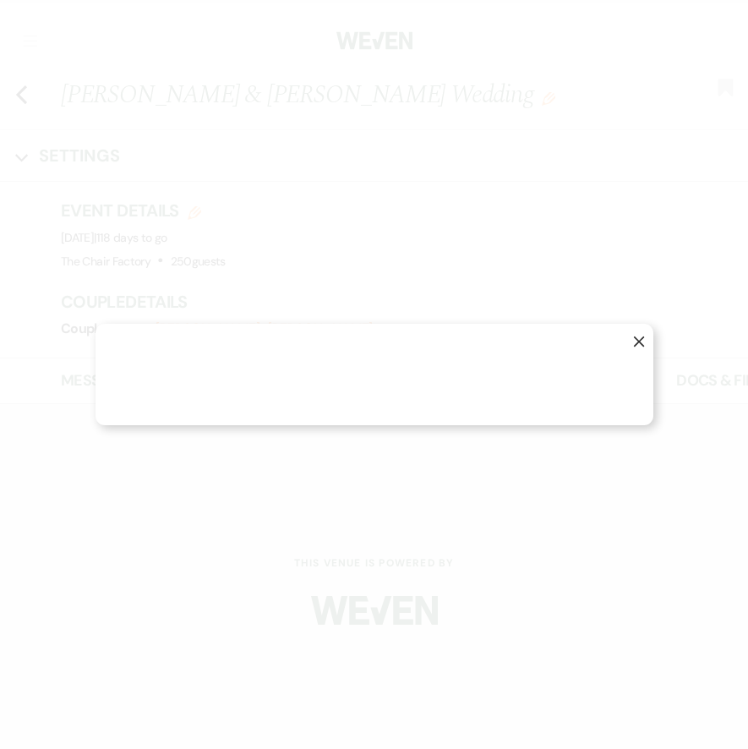
select select "1"
select select "email"
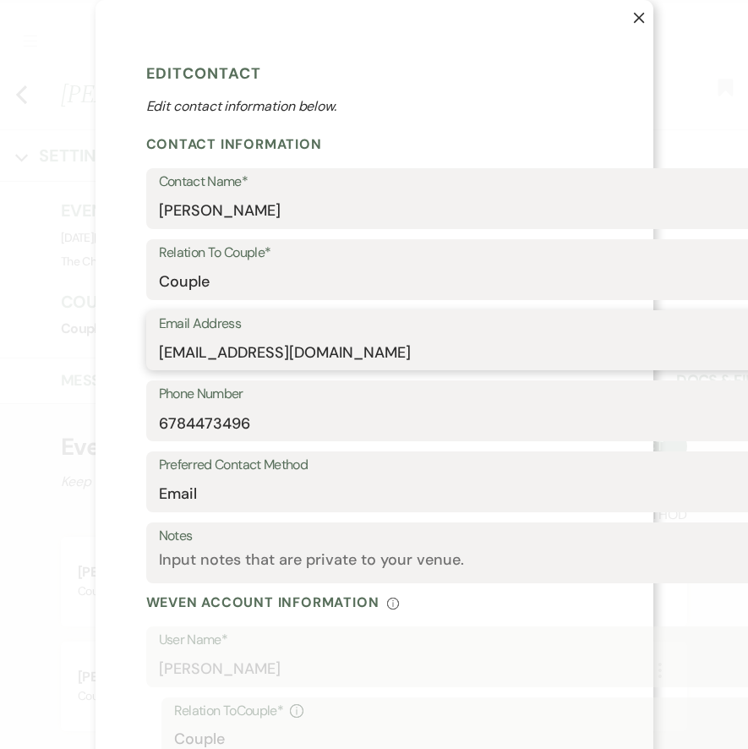
drag, startPoint x: 158, startPoint y: 352, endPoint x: 417, endPoint y: 349, distance: 258.8
click at [417, 349] on input "[EMAIL_ADDRESS][DOMAIN_NAME]" at bounding box center [471, 352] width 624 height 33
click at [638, 13] on icon "X" at bounding box center [639, 18] width 12 height 12
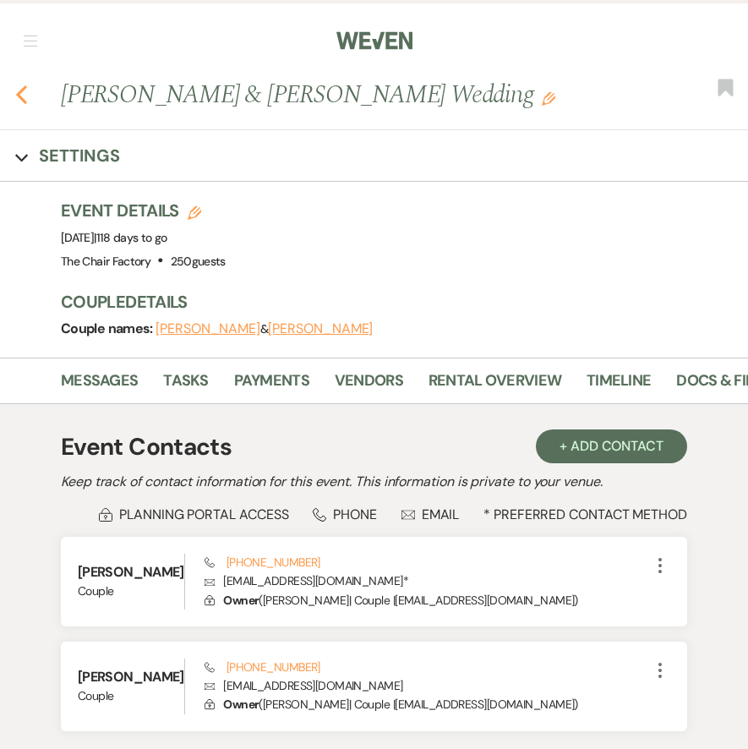
click at [19, 96] on use "button" at bounding box center [21, 94] width 11 height 19
